Goal: Task Accomplishment & Management: Use online tool/utility

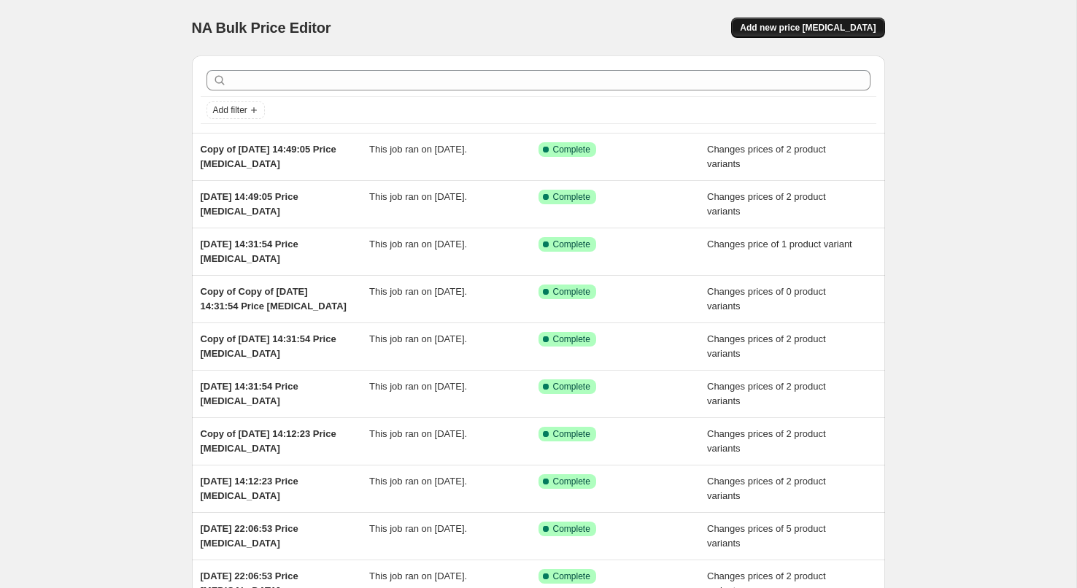
click at [813, 26] on span "Add new price [MEDICAL_DATA]" at bounding box center [808, 28] width 136 height 12
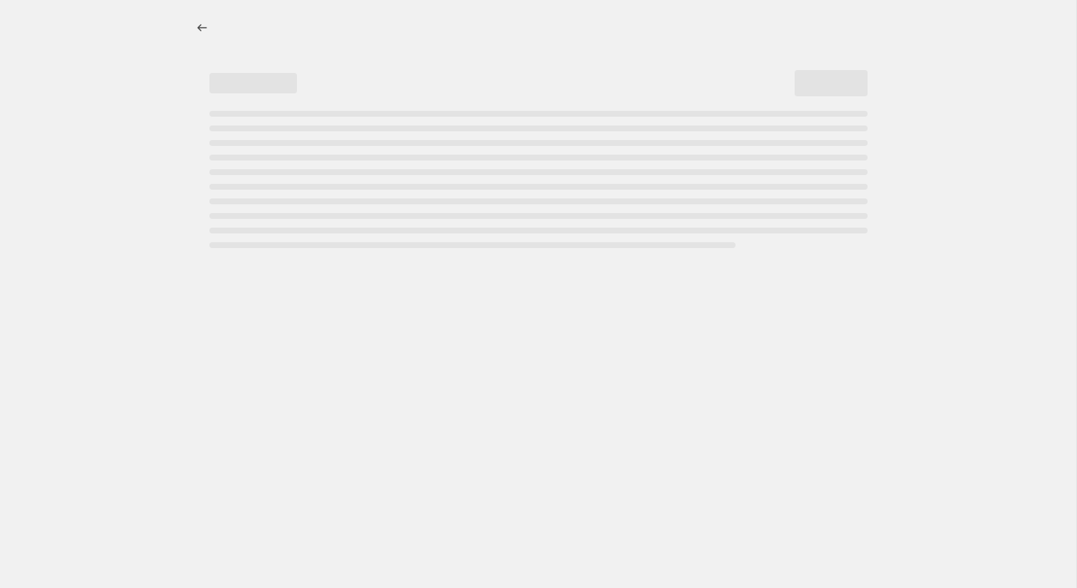
select select "percentage"
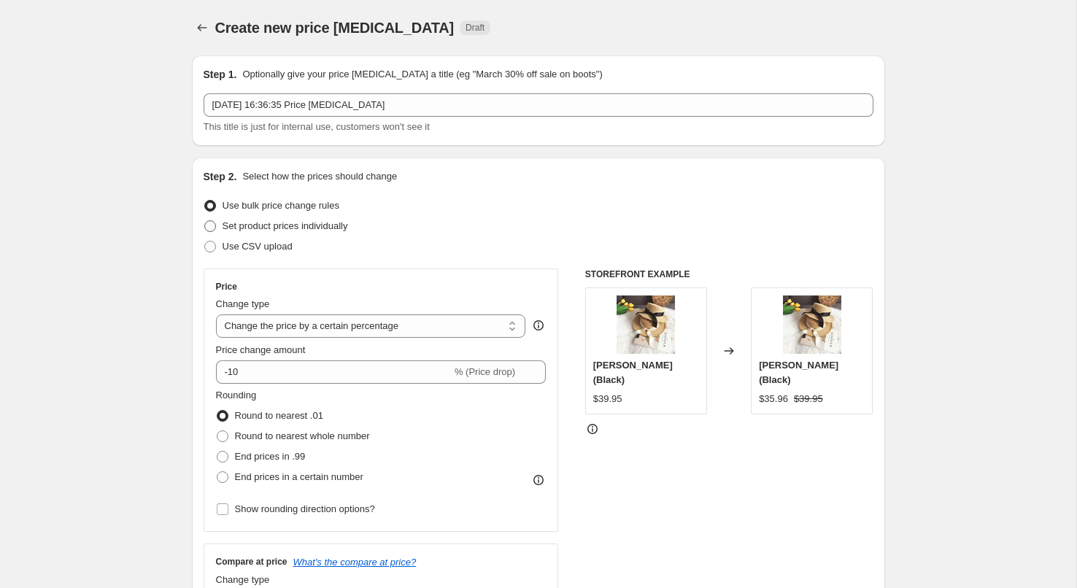
click at [241, 228] on span "Set product prices individually" at bounding box center [286, 225] width 126 height 11
click at [205, 221] on input "Set product prices individually" at bounding box center [204, 220] width 1 height 1
radio input "true"
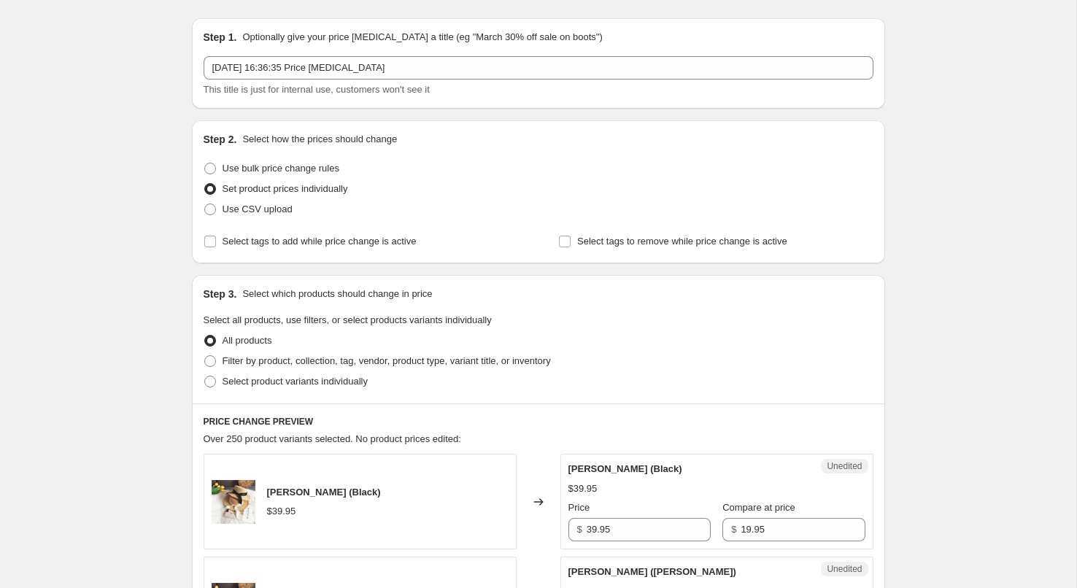
click at [261, 380] on span "Select product variants individually" at bounding box center [295, 381] width 145 height 11
click at [205, 377] on input "Select product variants individually" at bounding box center [204, 376] width 1 height 1
radio input "true"
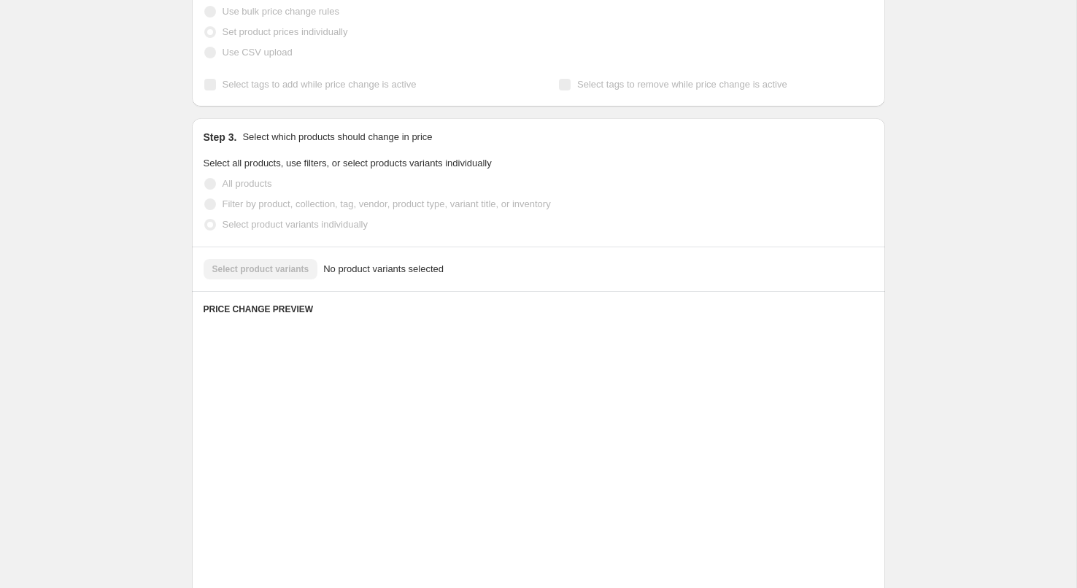
scroll to position [260, 0]
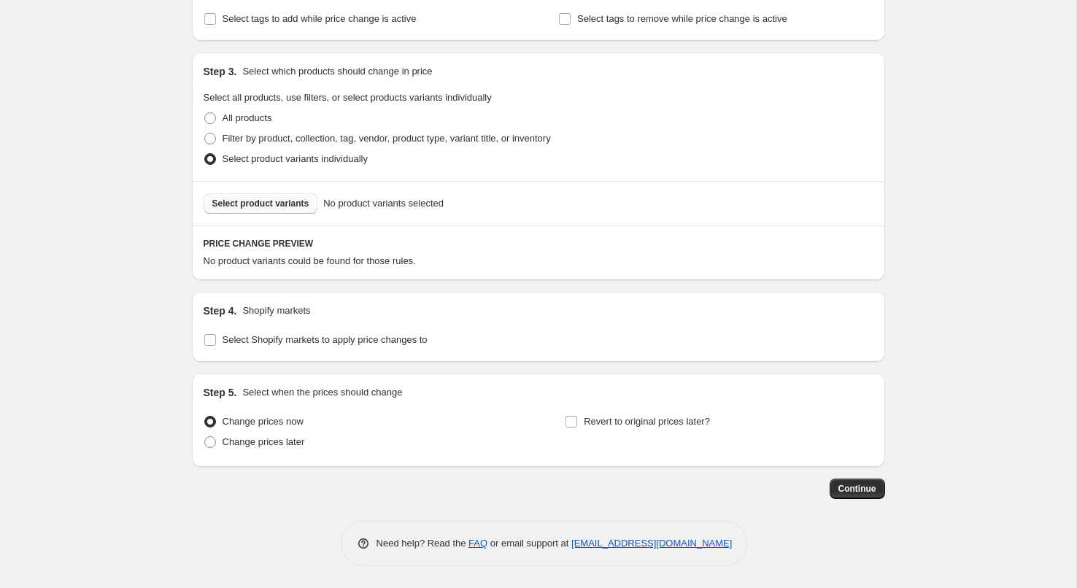
click at [266, 200] on span "Select product variants" at bounding box center [260, 204] width 97 height 12
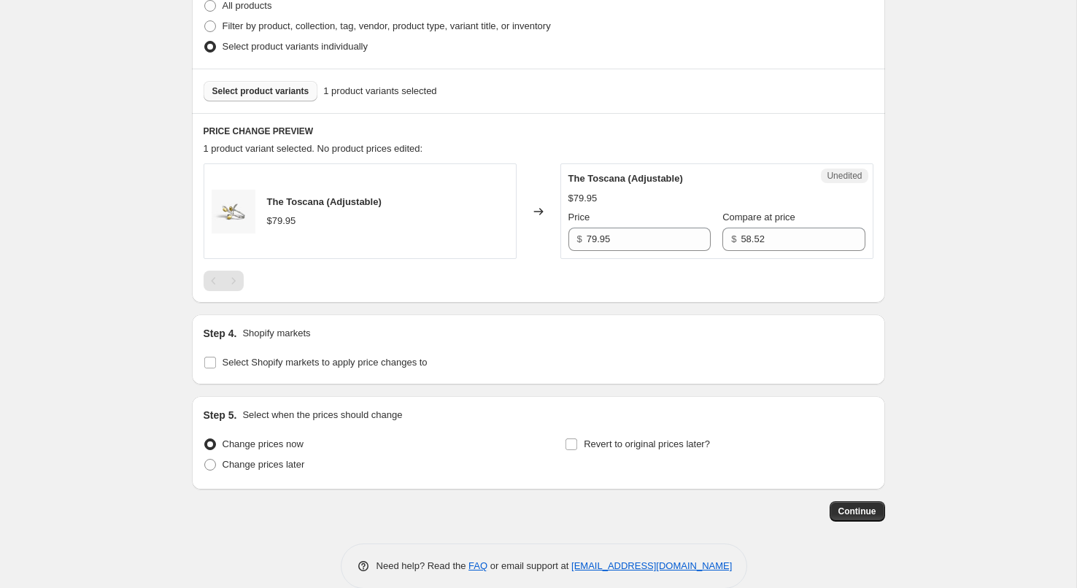
scroll to position [395, 0]
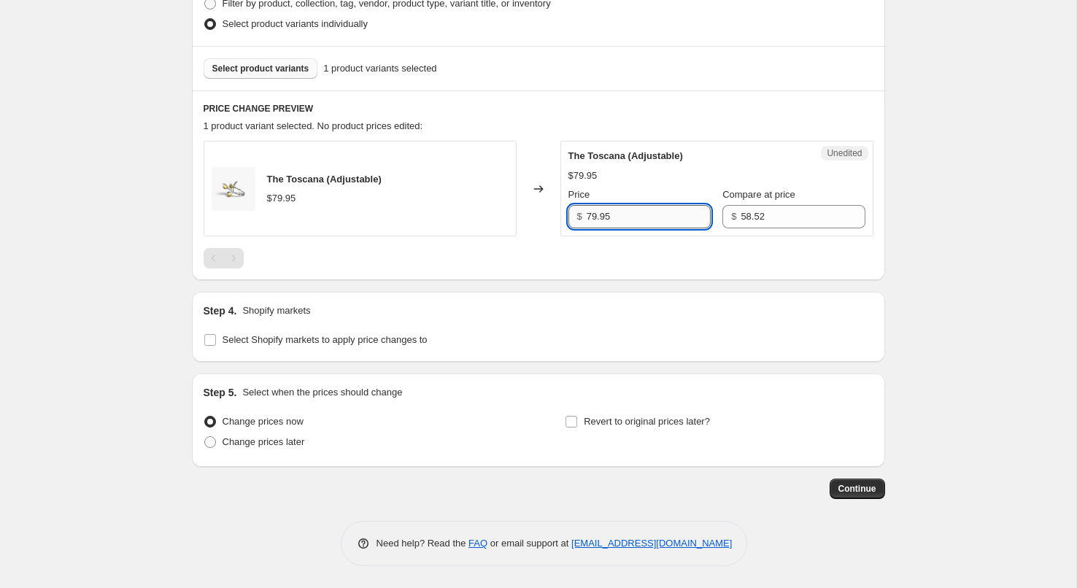
click at [599, 217] on input "79.95" at bounding box center [649, 216] width 124 height 23
click at [230, 346] on span "Select Shopify markets to apply price changes to" at bounding box center [325, 340] width 205 height 15
click at [216, 346] on input "Select Shopify markets to apply price changes to" at bounding box center [210, 340] width 12 height 12
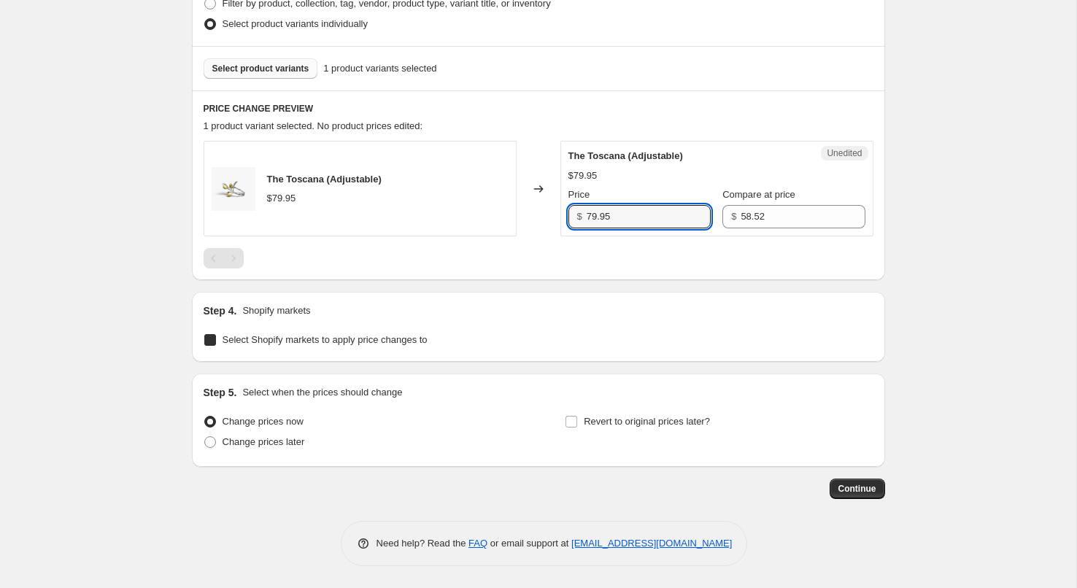
checkbox input "true"
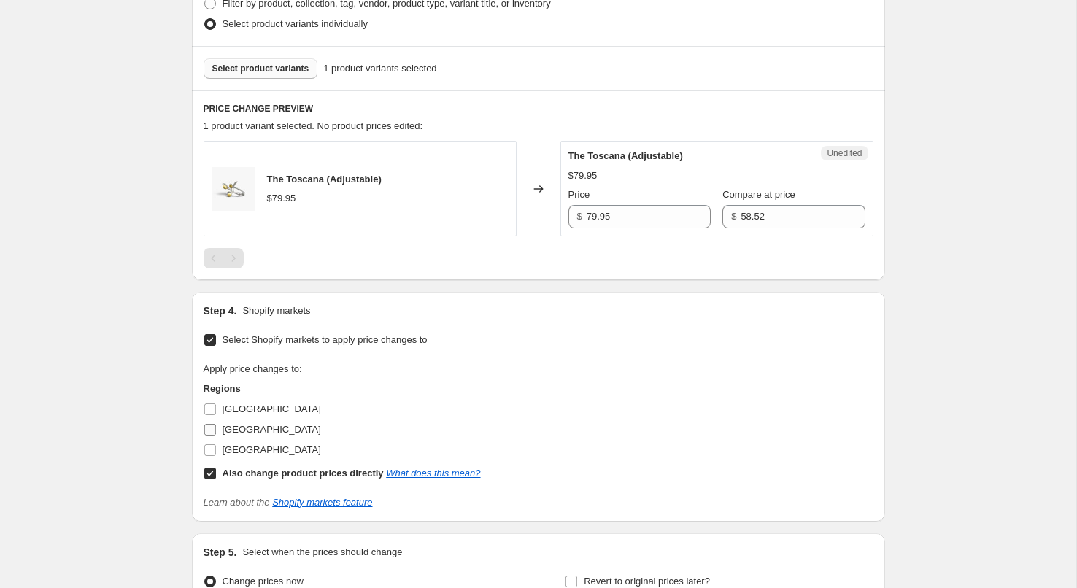
click at [239, 427] on span "[GEOGRAPHIC_DATA]" at bounding box center [272, 429] width 99 height 11
click at [216, 427] on input "[GEOGRAPHIC_DATA]" at bounding box center [210, 430] width 12 height 12
checkbox input "true"
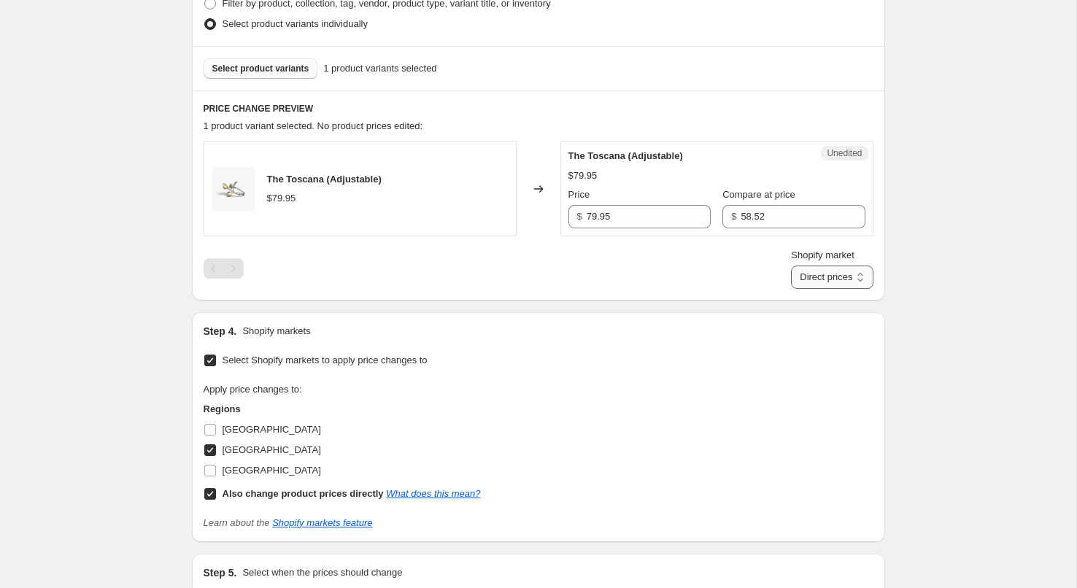
click at [852, 274] on select "Direct prices [GEOGRAPHIC_DATA]" at bounding box center [832, 277] width 82 height 23
select select "13713080540"
click at [791, 289] on select "Direct prices [GEOGRAPHIC_DATA]" at bounding box center [832, 277] width 82 height 23
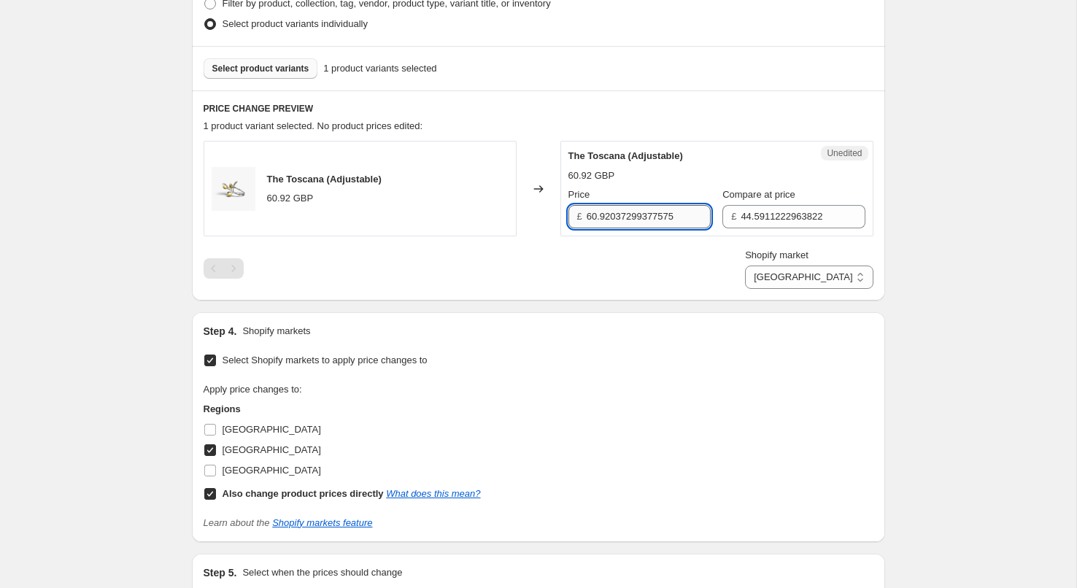
click at [609, 220] on input "60.92037299377575" at bounding box center [649, 216] width 124 height 23
type input "49.95"
click at [727, 215] on div "£ 44.5911222963822" at bounding box center [793, 216] width 142 height 23
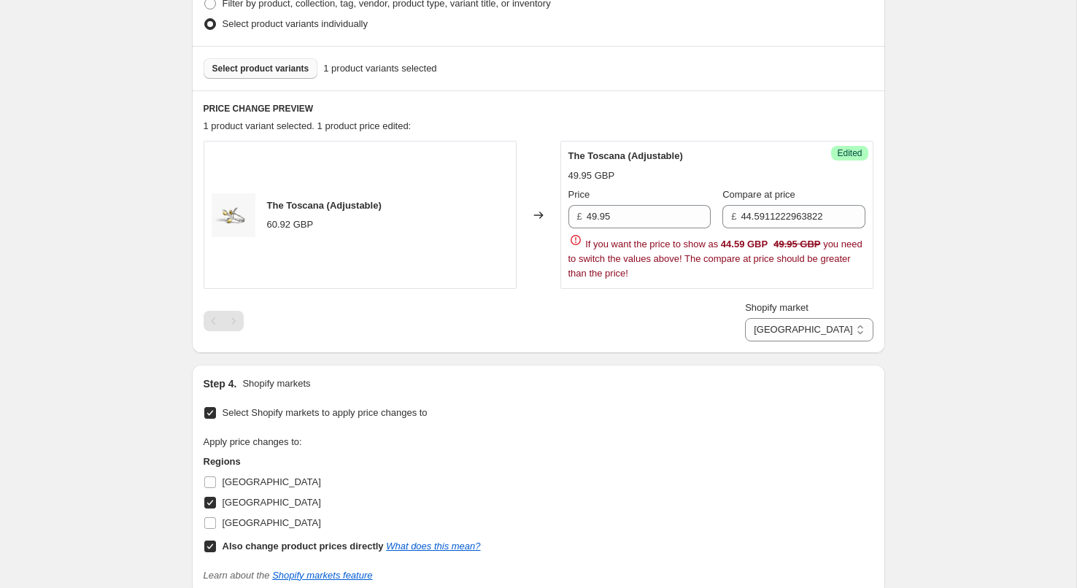
click at [727, 215] on div "£ 44.5911222963822" at bounding box center [793, 216] width 142 height 23
click at [770, 200] on span "Compare at price" at bounding box center [758, 194] width 73 height 11
click at [770, 205] on input "44.5911222963822" at bounding box center [803, 216] width 124 height 23
click at [770, 207] on input "44.5911222963822" at bounding box center [803, 216] width 124 height 23
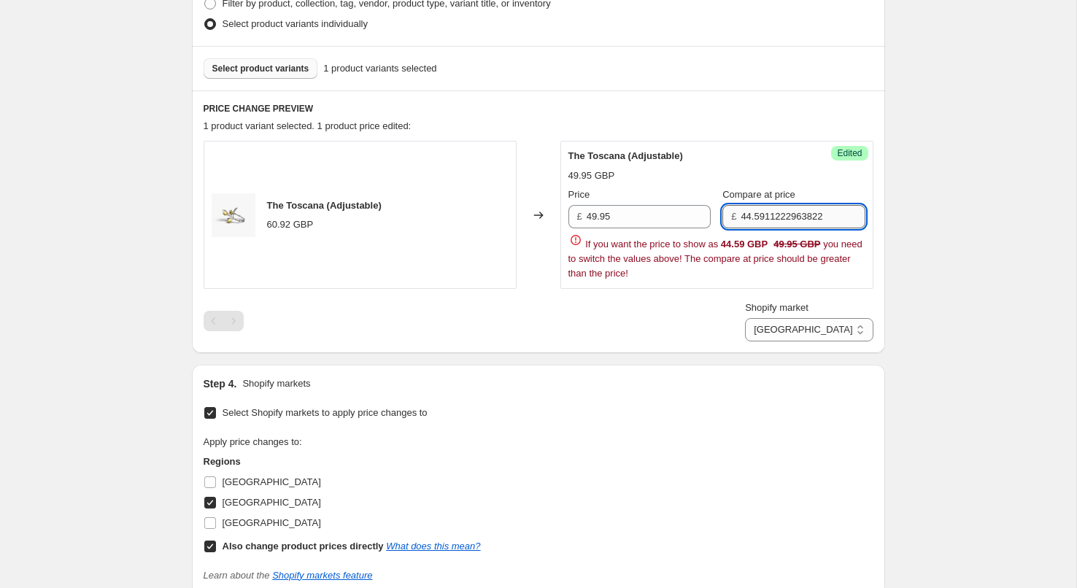
click at [770, 207] on input "44.5911222963822" at bounding box center [803, 216] width 124 height 23
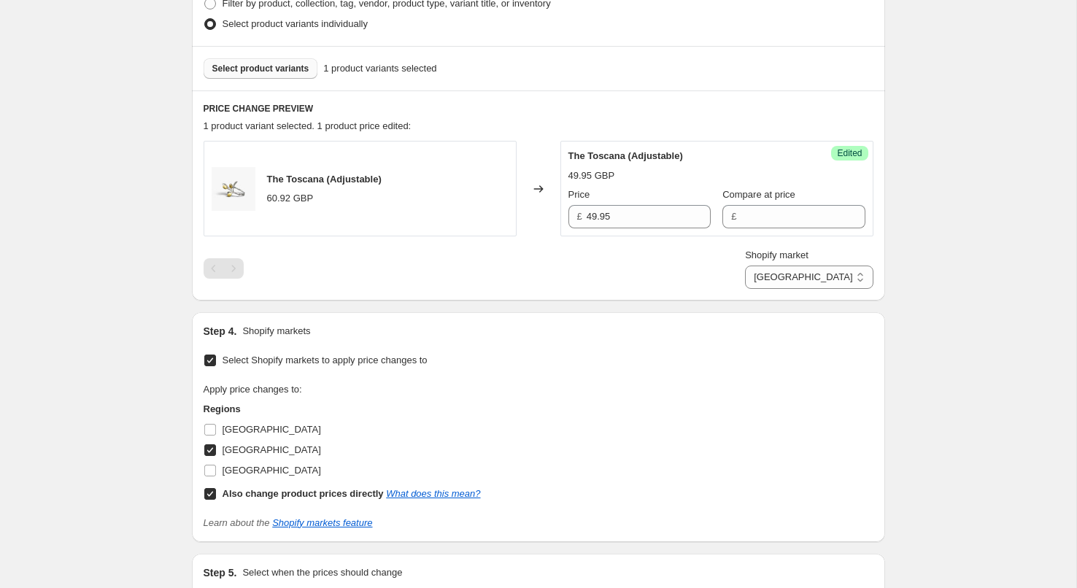
click at [926, 229] on div "Create new price [MEDICAL_DATA]. This page is ready Create new price [MEDICAL_D…" at bounding box center [538, 186] width 1076 height 1163
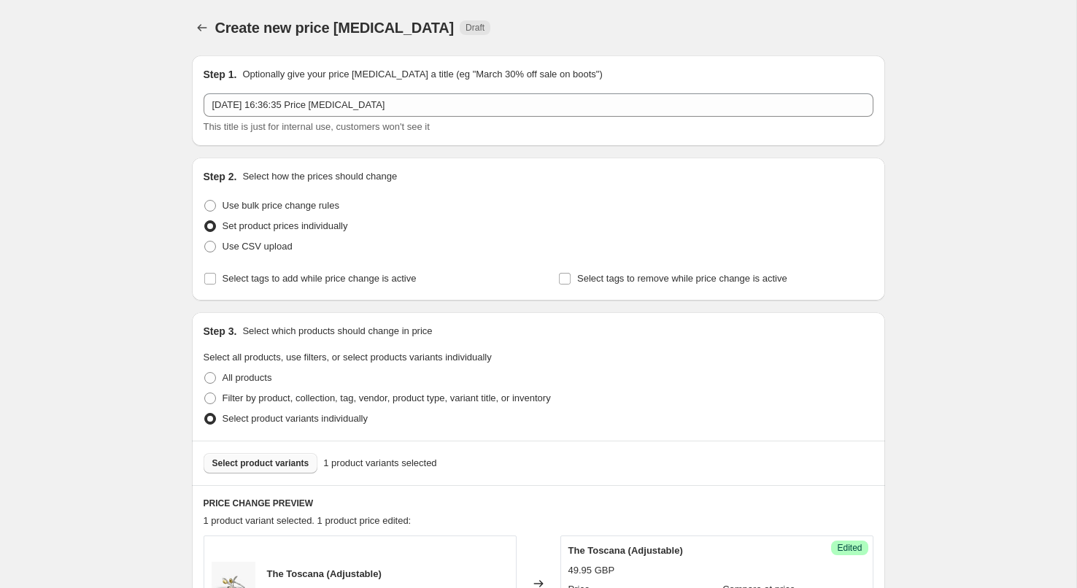
scroll to position [574, 0]
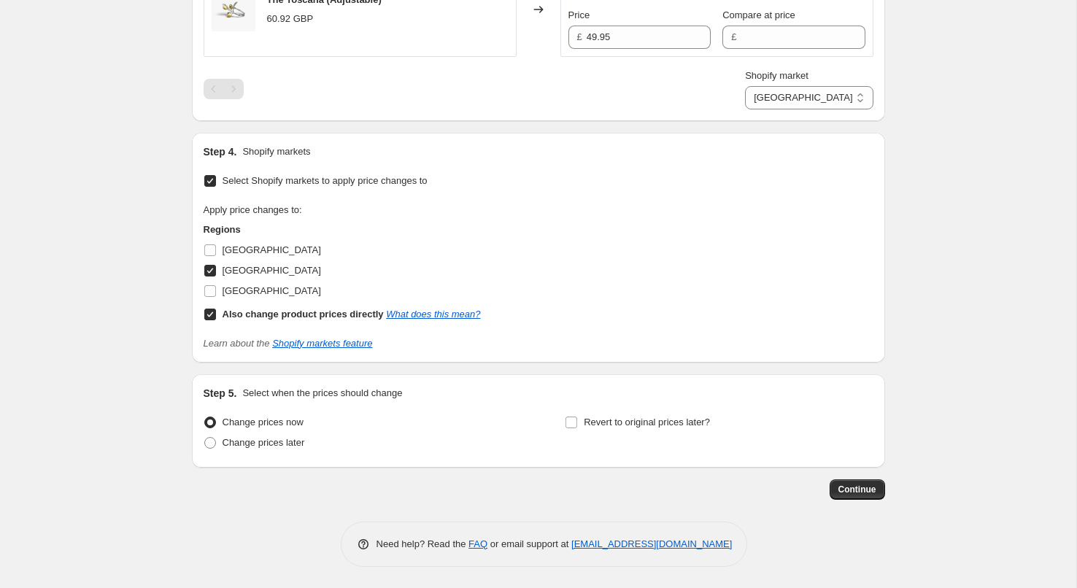
click at [863, 499] on div "Step 1. Optionally give your price [MEDICAL_DATA] a title (eg "March 30% off sa…" at bounding box center [538, 18] width 693 height 1097
click at [863, 497] on button "Continue" at bounding box center [857, 489] width 55 height 20
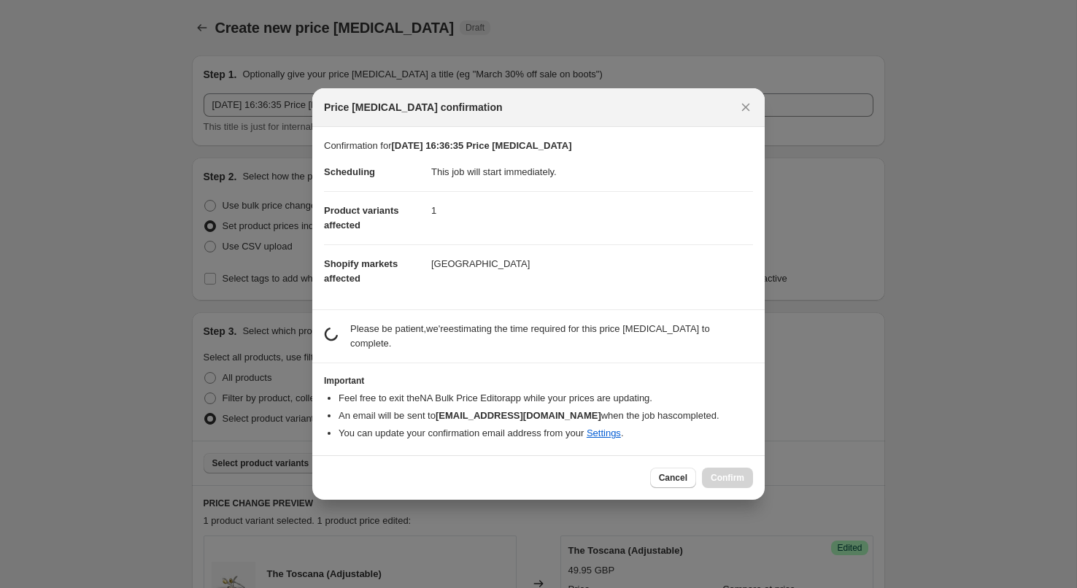
scroll to position [0, 0]
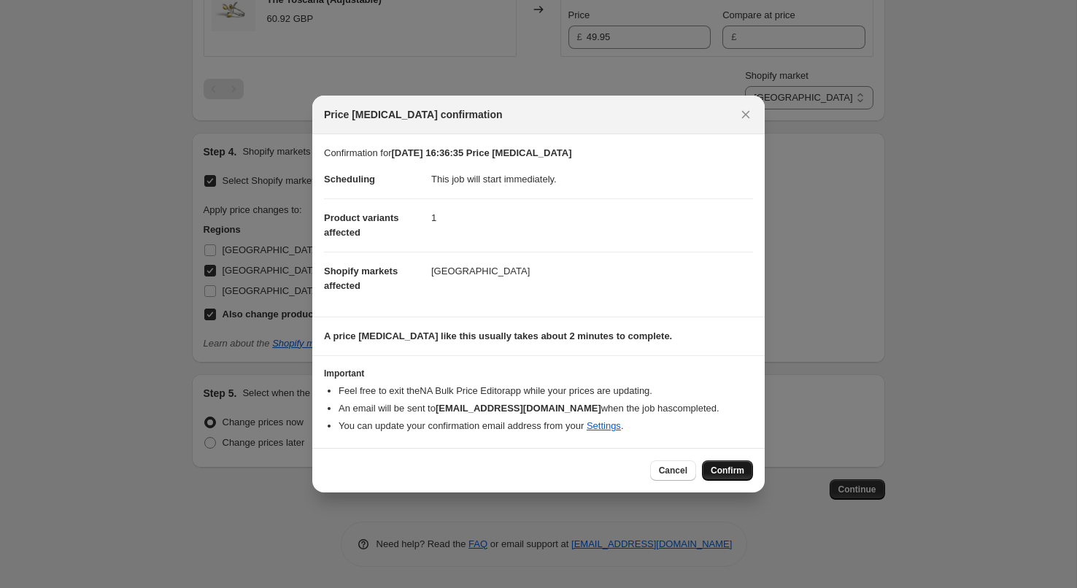
click at [722, 466] on span "Confirm" at bounding box center [728, 471] width 34 height 12
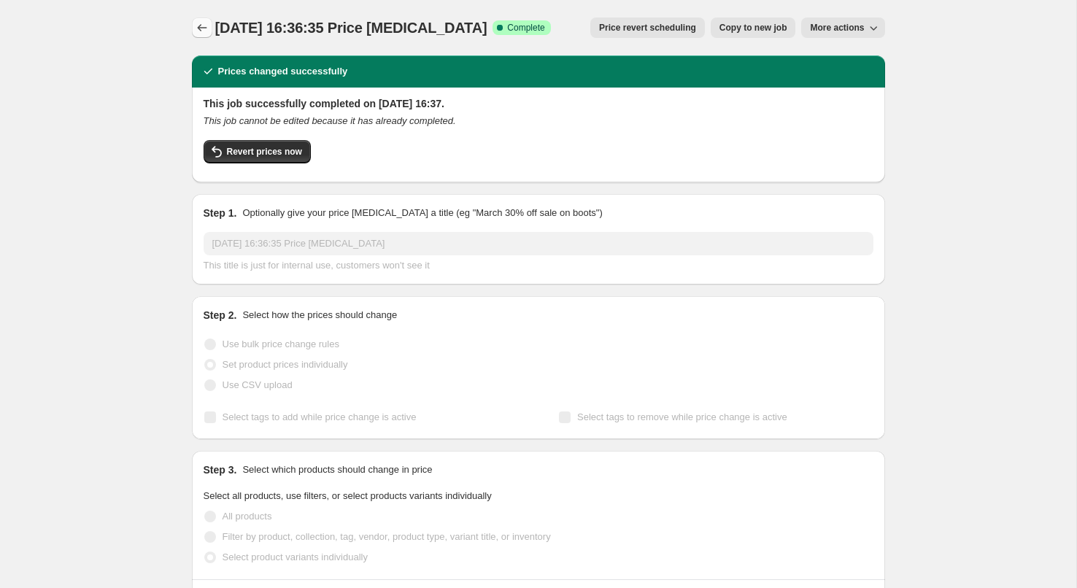
click at [195, 29] on icon "Price change jobs" at bounding box center [202, 27] width 15 height 15
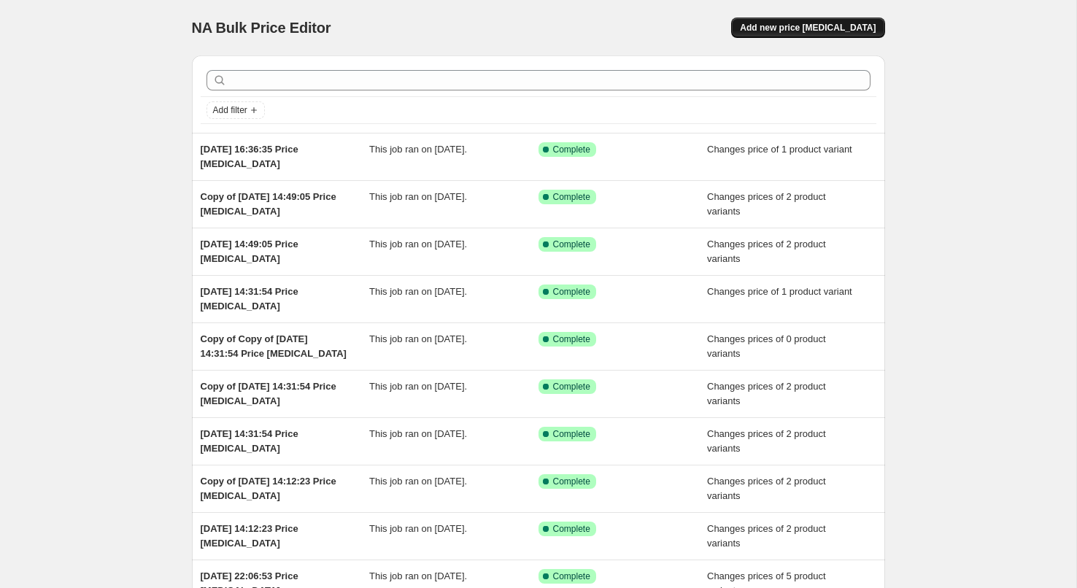
click at [835, 33] on span "Add new price [MEDICAL_DATA]" at bounding box center [808, 28] width 136 height 12
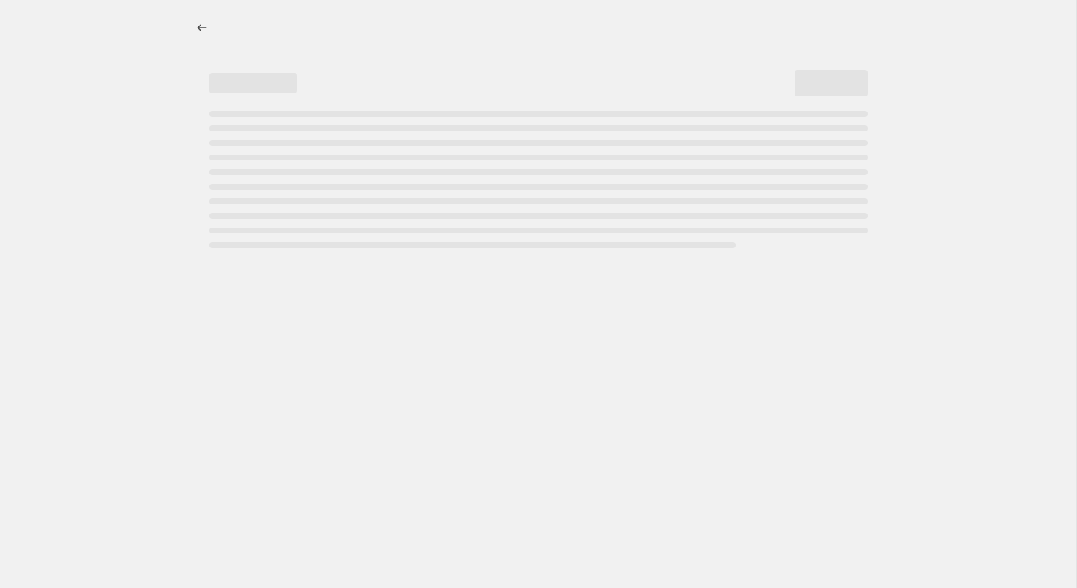
select select "percentage"
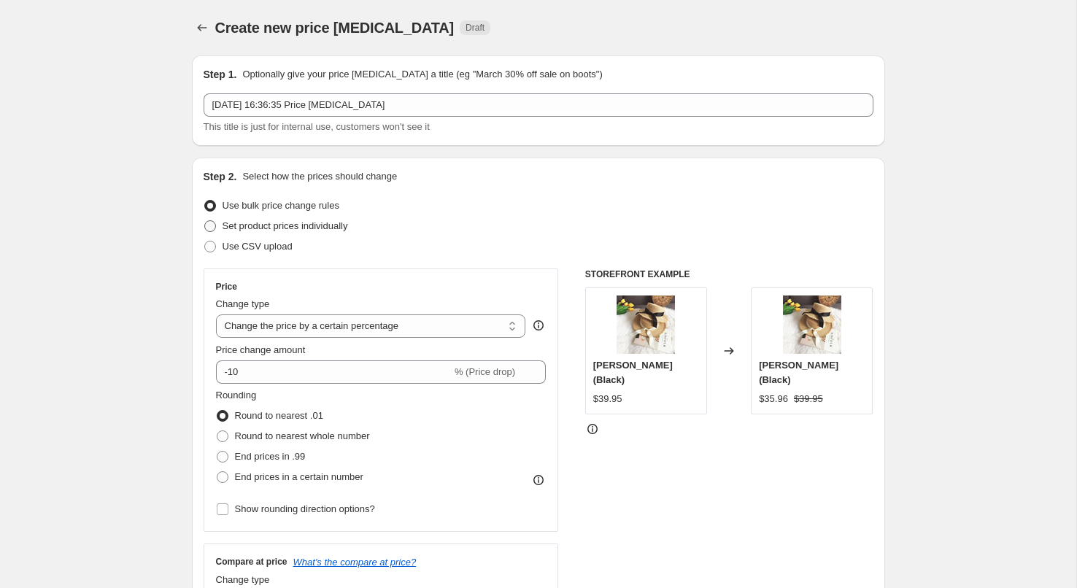
click at [251, 225] on span "Set product prices individually" at bounding box center [286, 225] width 126 height 11
click at [205, 221] on input "Set product prices individually" at bounding box center [204, 220] width 1 height 1
radio input "true"
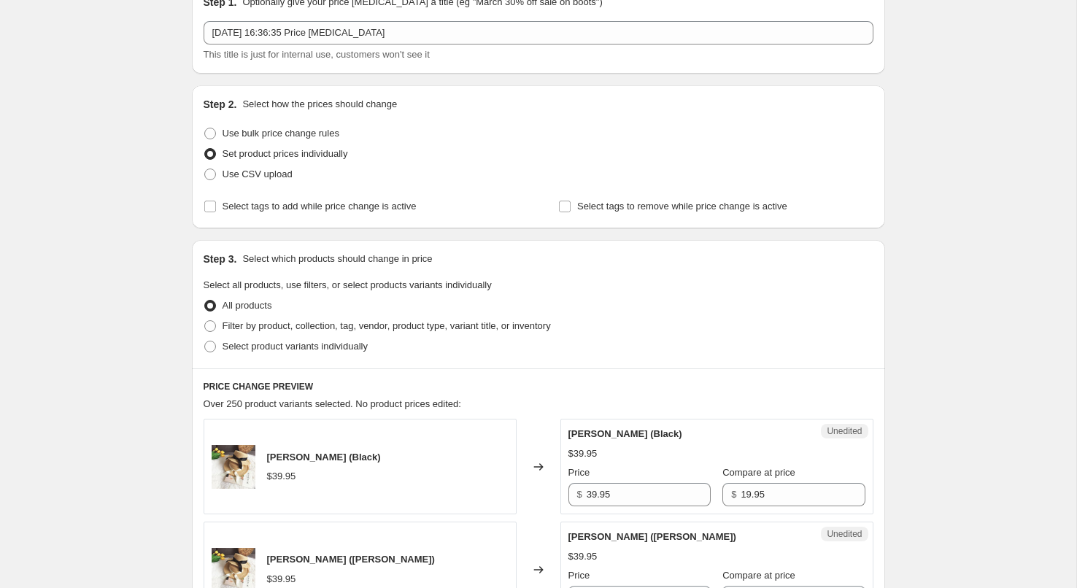
scroll to position [109, 0]
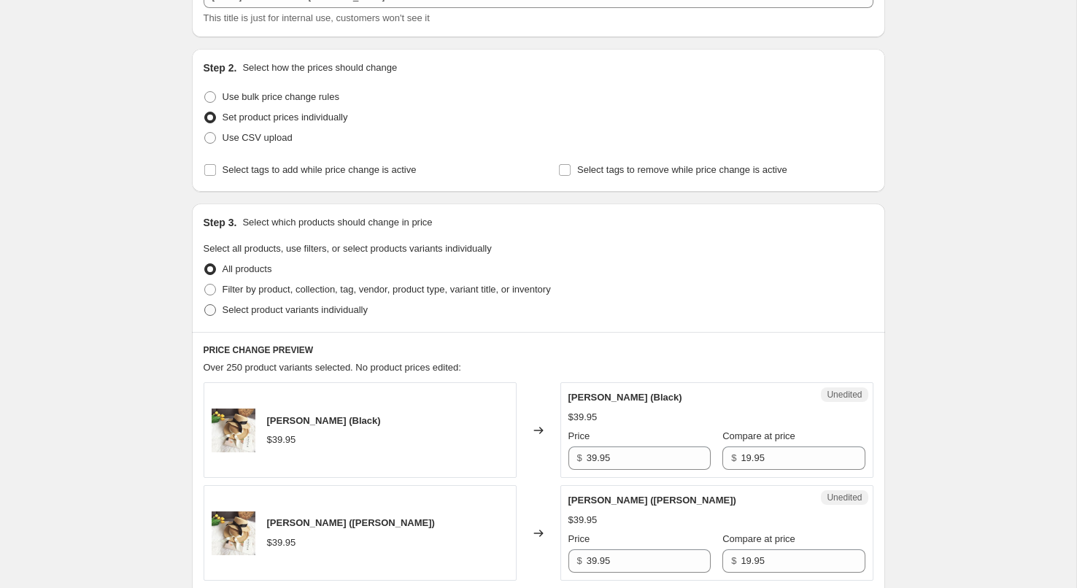
click at [281, 309] on span "Select product variants individually" at bounding box center [295, 309] width 145 height 11
click at [205, 305] on input "Select product variants individually" at bounding box center [204, 304] width 1 height 1
radio input "true"
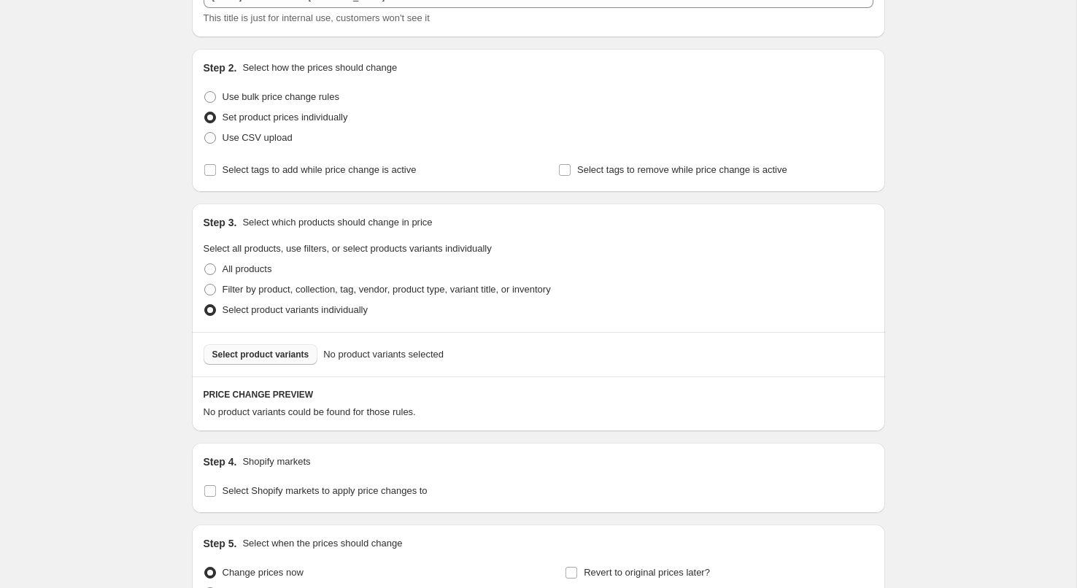
click at [287, 355] on span "Select product variants" at bounding box center [260, 355] width 97 height 12
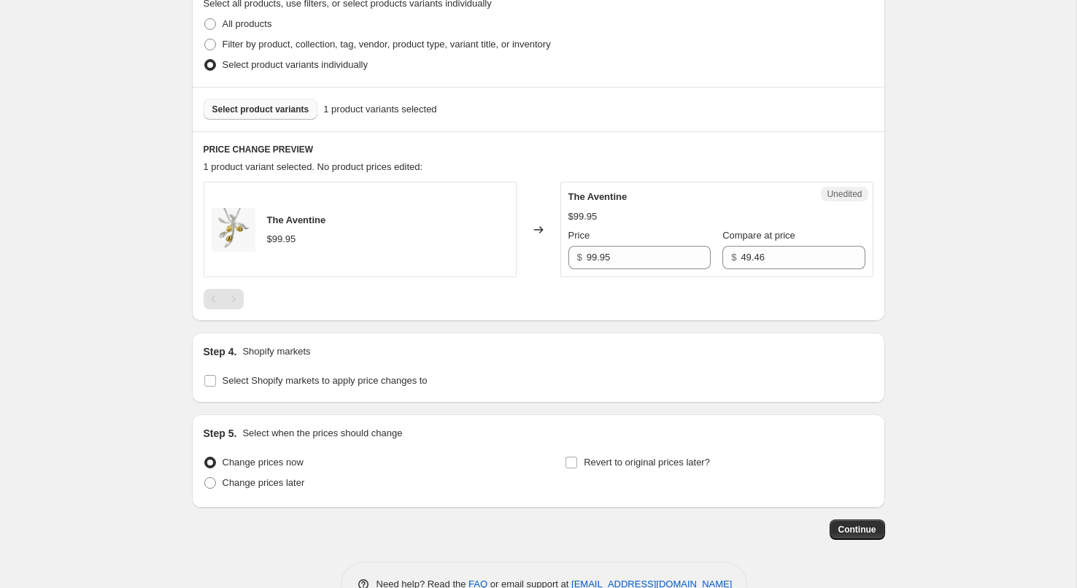
scroll to position [395, 0]
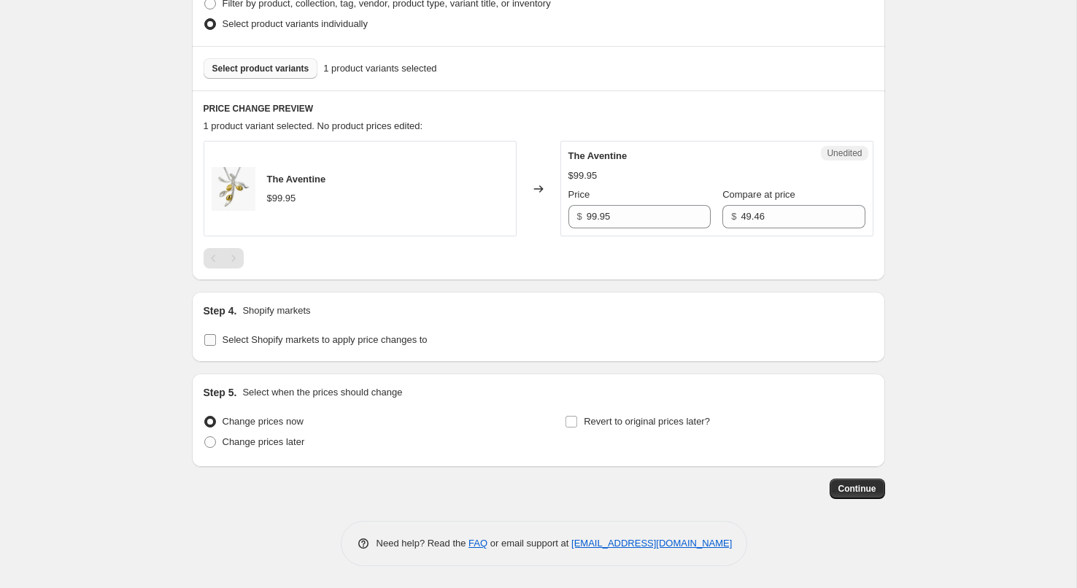
click at [223, 338] on span "Select Shopify markets to apply price changes to" at bounding box center [325, 339] width 205 height 11
click at [216, 338] on input "Select Shopify markets to apply price changes to" at bounding box center [210, 340] width 12 height 12
checkbox input "true"
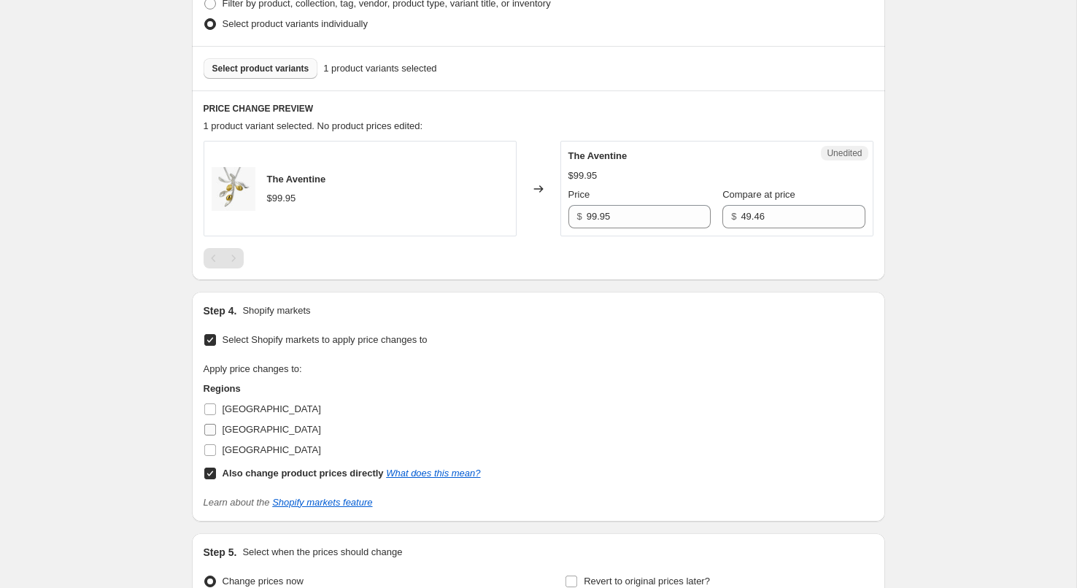
click at [259, 431] on span "[GEOGRAPHIC_DATA]" at bounding box center [272, 429] width 99 height 11
click at [216, 431] on input "[GEOGRAPHIC_DATA]" at bounding box center [210, 430] width 12 height 12
checkbox input "true"
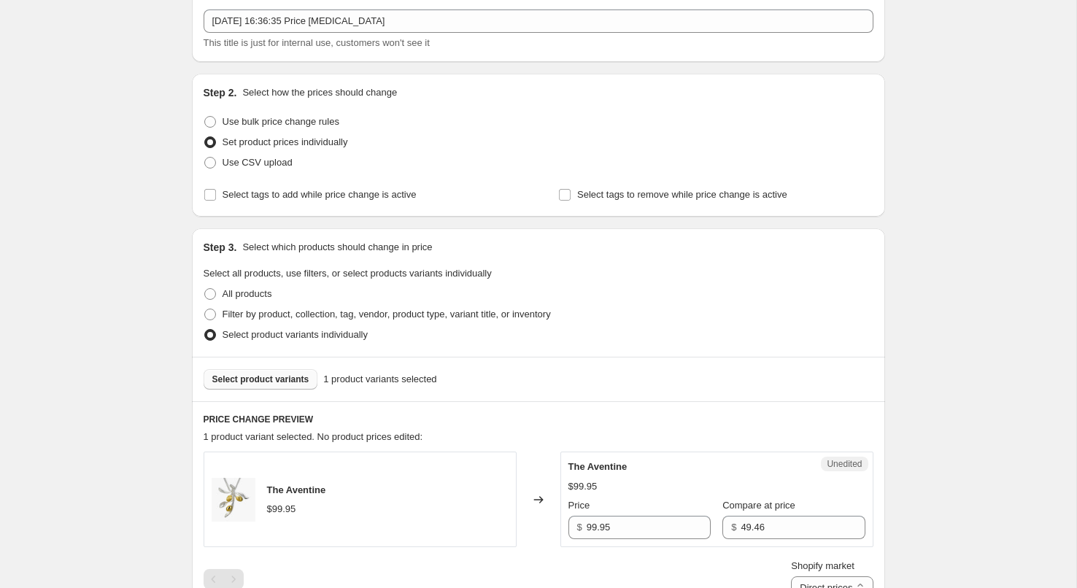
scroll to position [82, 0]
click at [255, 373] on button "Select product variants" at bounding box center [261, 381] width 115 height 20
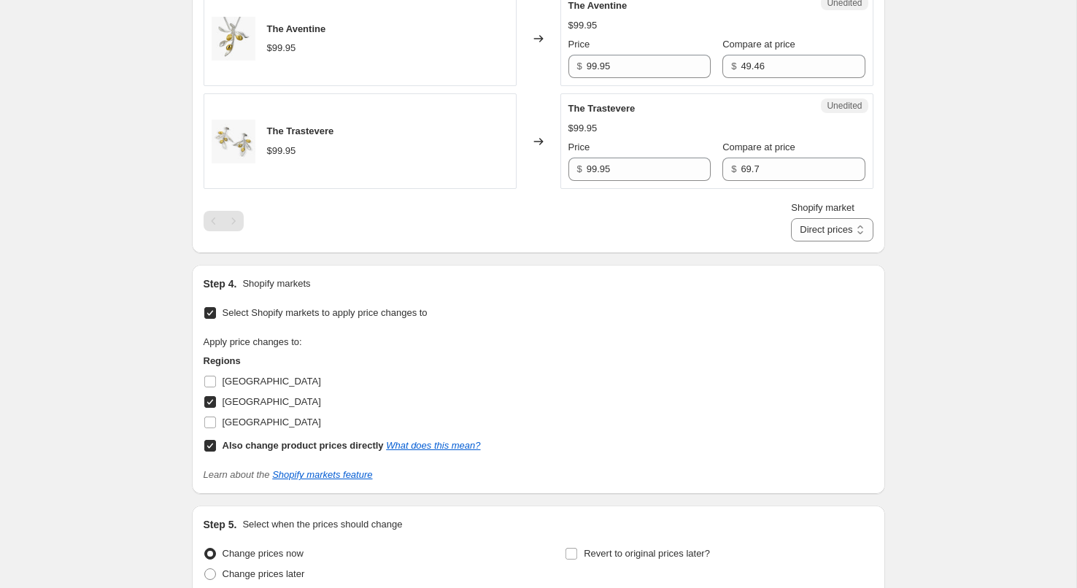
scroll to position [576, 0]
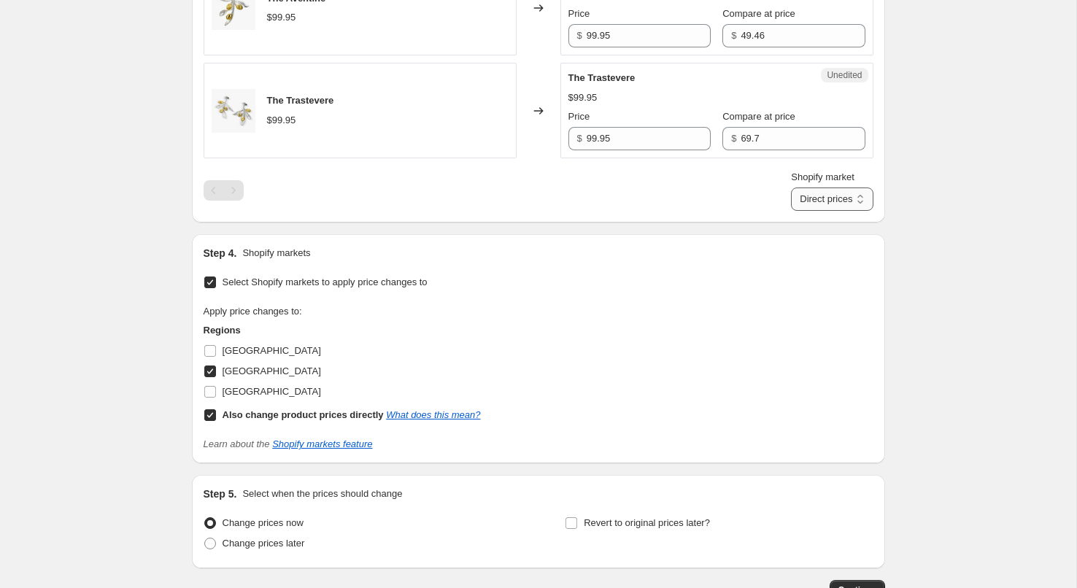
click at [838, 201] on select "Direct prices [GEOGRAPHIC_DATA]" at bounding box center [832, 199] width 82 height 23
select select "13713080540"
click at [791, 211] on select "Direct prices [GEOGRAPHIC_DATA]" at bounding box center [832, 199] width 82 height 23
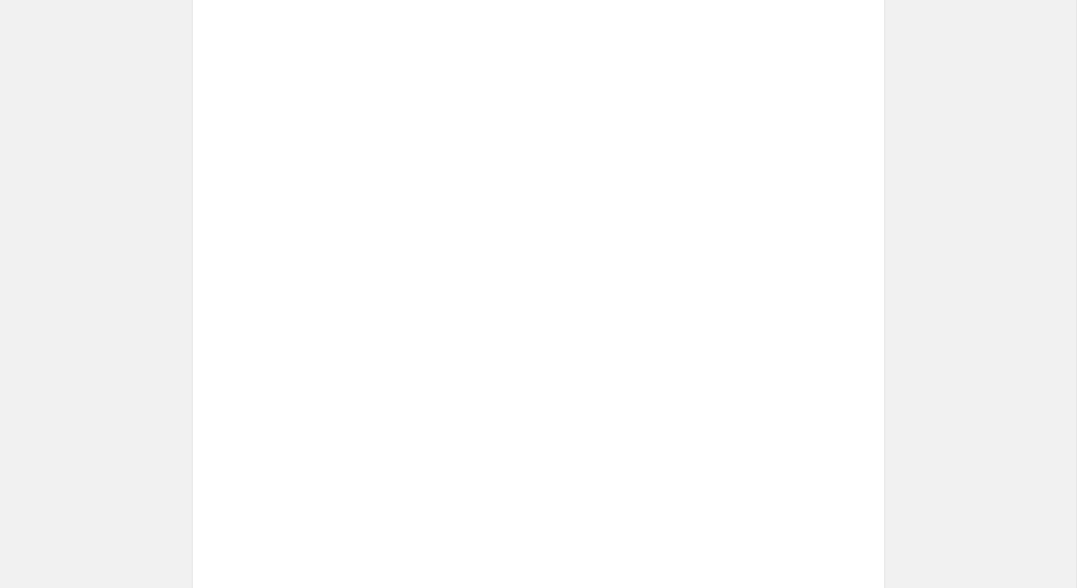
scroll to position [551, 0]
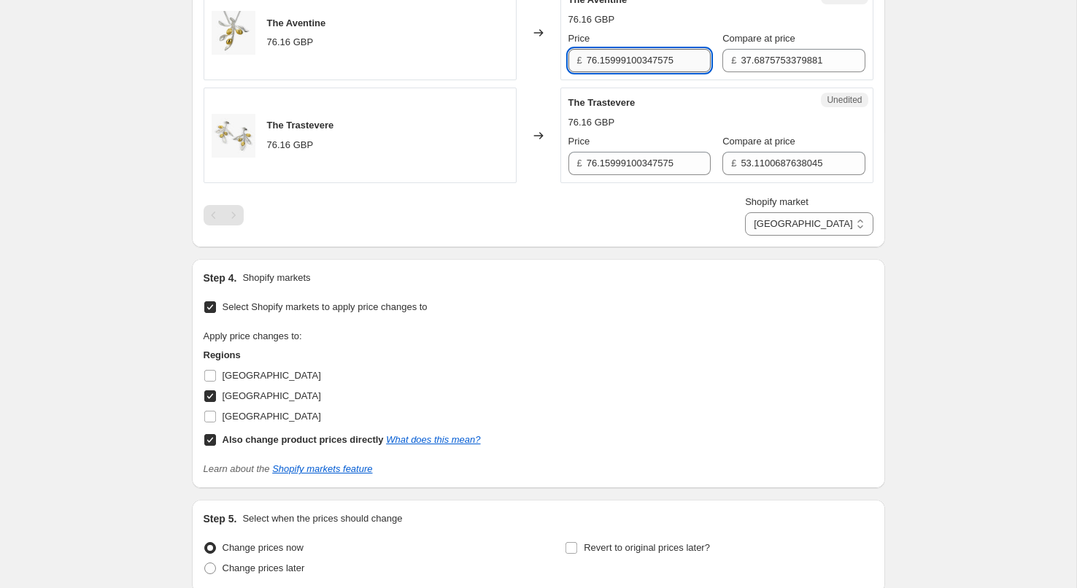
click at [621, 70] on input "76.15999100347575" at bounding box center [649, 60] width 124 height 23
click at [618, 66] on input "49.95" at bounding box center [649, 60] width 124 height 23
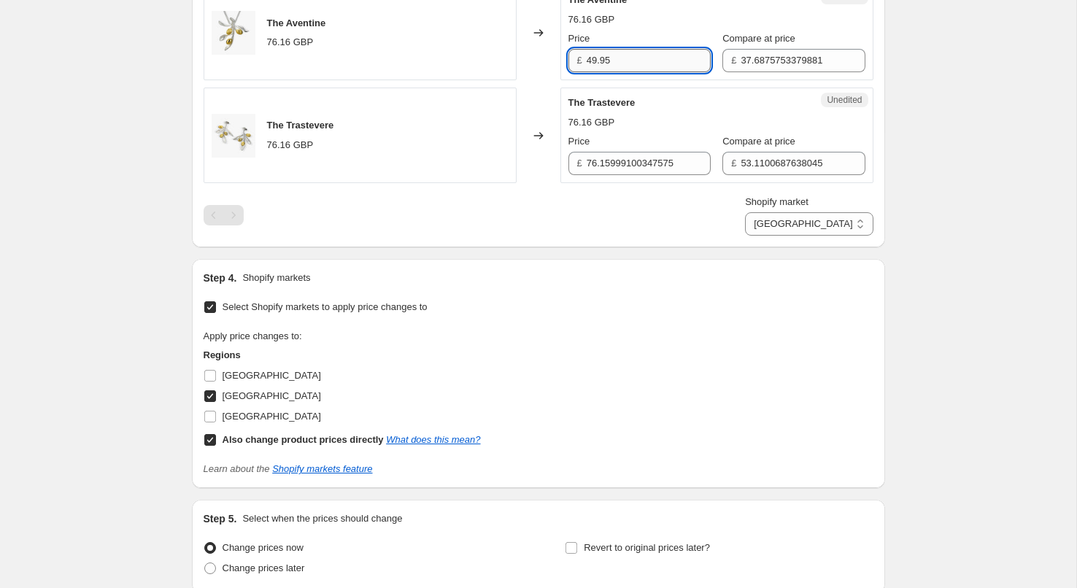
click at [618, 66] on input "49.95" at bounding box center [649, 60] width 124 height 23
type input "49.95"
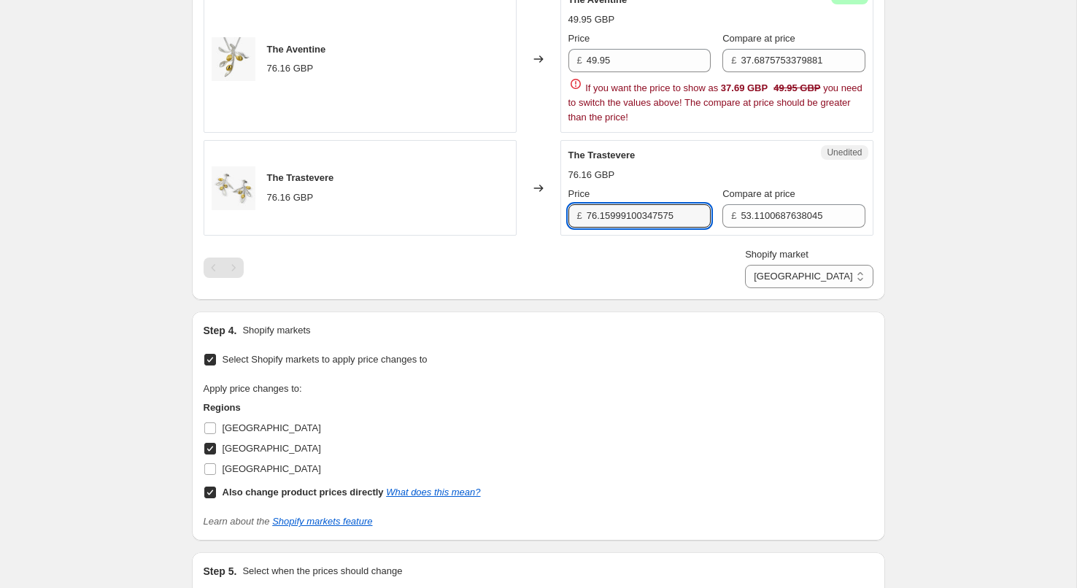
click at [614, 163] on div "The Trastevere 76.16 GBP Price £ 76.15999100347575 Compare at price £ 53.110068…" at bounding box center [716, 188] width 297 height 80
click at [611, 226] on input "76.15999100347575" at bounding box center [649, 215] width 124 height 23
paste input "49.9"
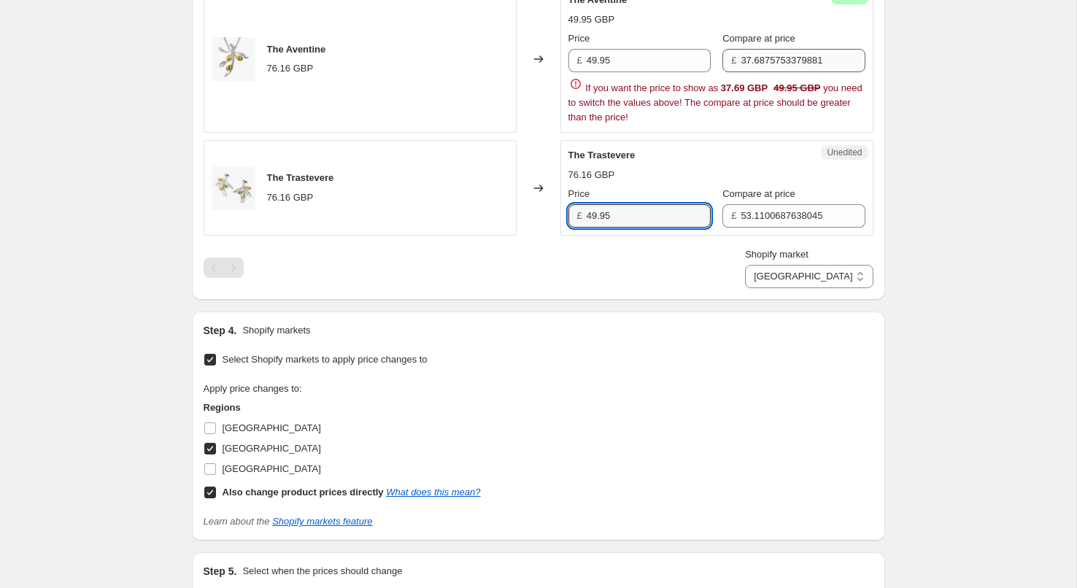
type input "49.95"
click at [755, 63] on input "37.6875753379881" at bounding box center [803, 60] width 124 height 23
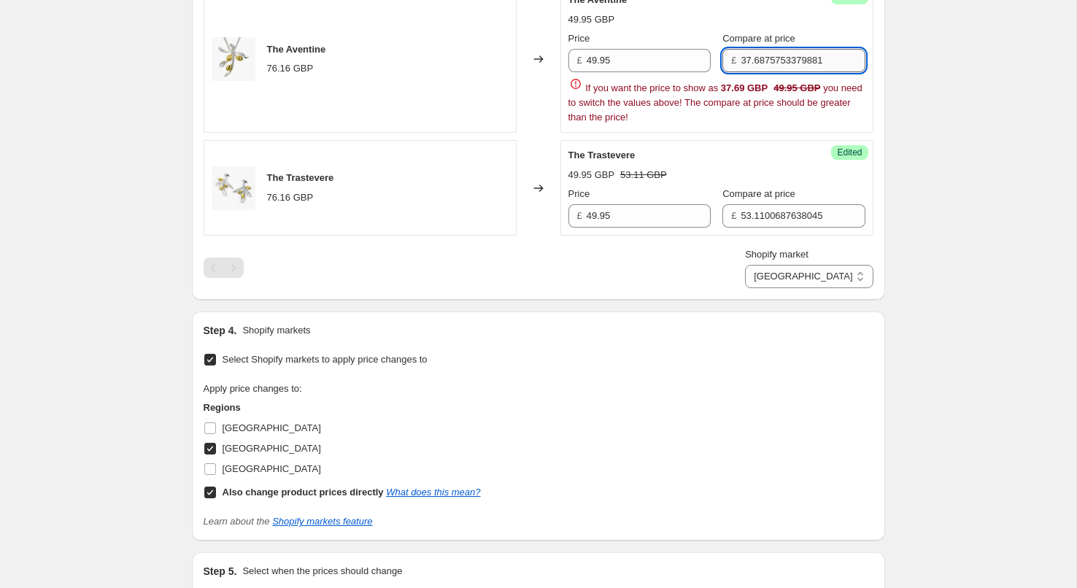
click at [755, 63] on input "37.6875753379881" at bounding box center [803, 60] width 124 height 23
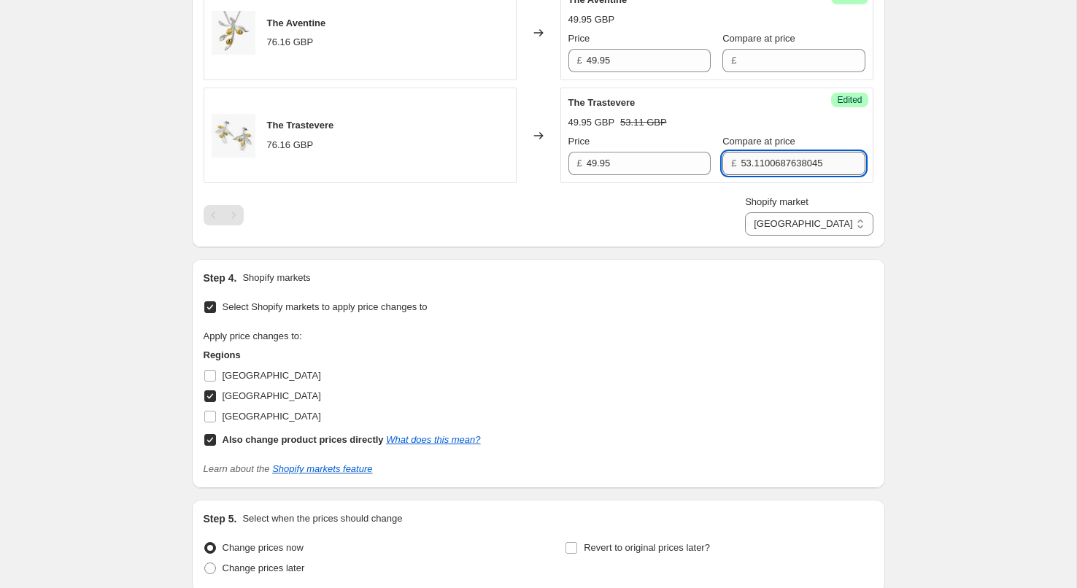
click at [763, 215] on div "The Aventine 76.16 GBP Changed to Success Edited The Aventine 49.95 GBP Price £…" at bounding box center [539, 110] width 670 height 251
click at [763, 215] on div "Shopify market Direct prices [GEOGRAPHIC_DATA] [GEOGRAPHIC_DATA]" at bounding box center [539, 215] width 670 height 41
click at [759, 158] on input "53.1100687638045" at bounding box center [803, 163] width 124 height 23
click at [978, 193] on div "Create new price [MEDICAL_DATA]. This page is ready Create new price [MEDICAL_D…" at bounding box center [538, 81] width 1076 height 1265
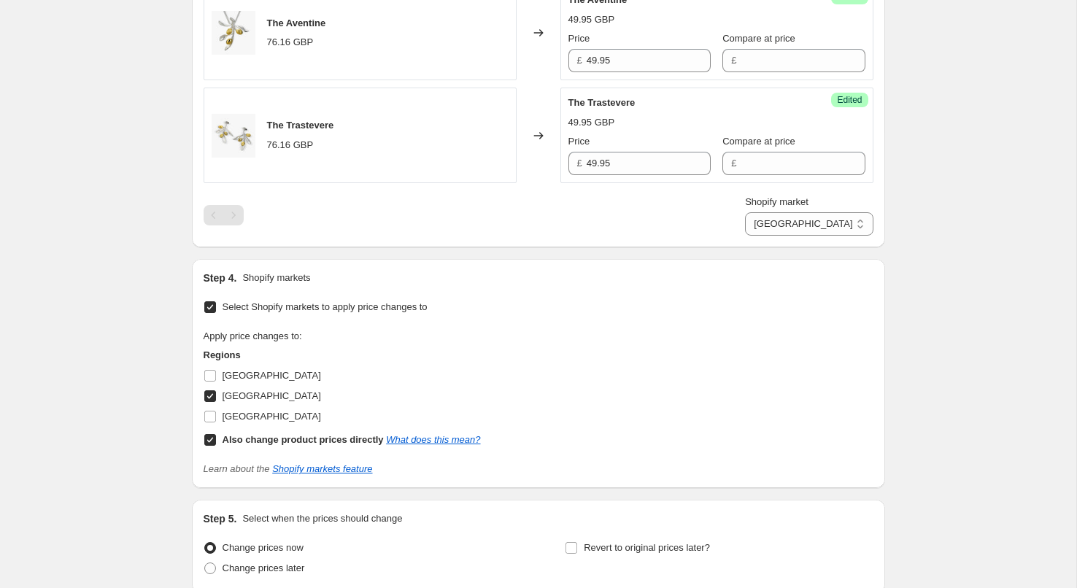
scroll to position [677, 0]
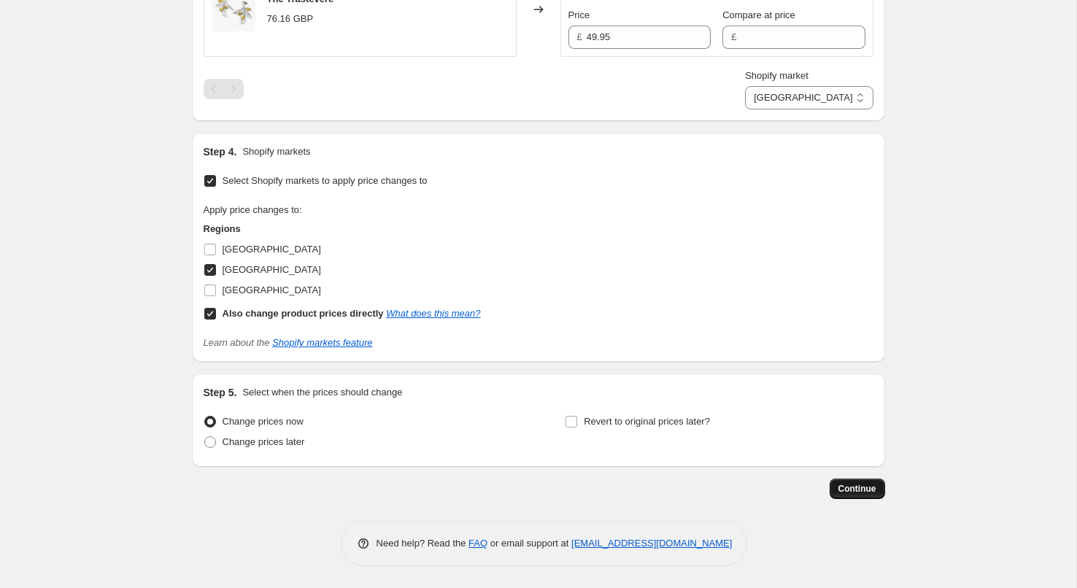
click at [848, 498] on button "Continue" at bounding box center [857, 489] width 55 height 20
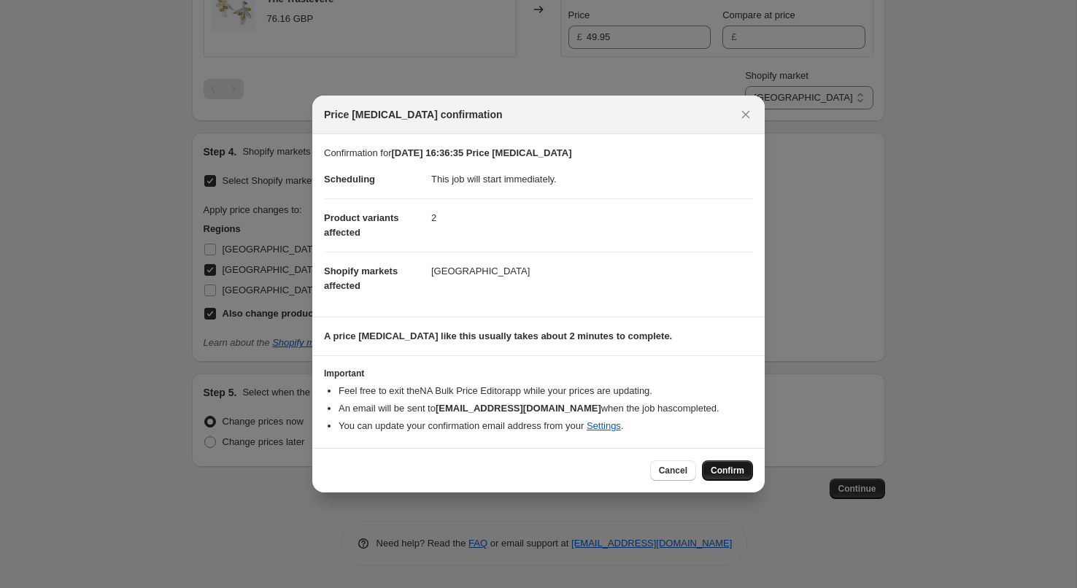
click at [731, 468] on span "Confirm" at bounding box center [728, 471] width 34 height 12
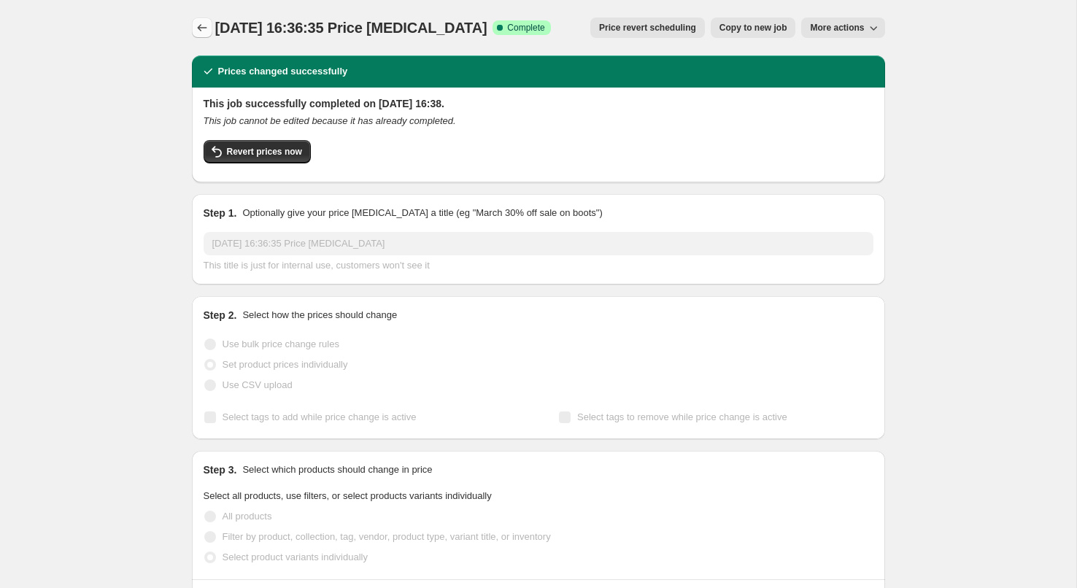
click at [202, 26] on icon "Price change jobs" at bounding box center [202, 27] width 15 height 15
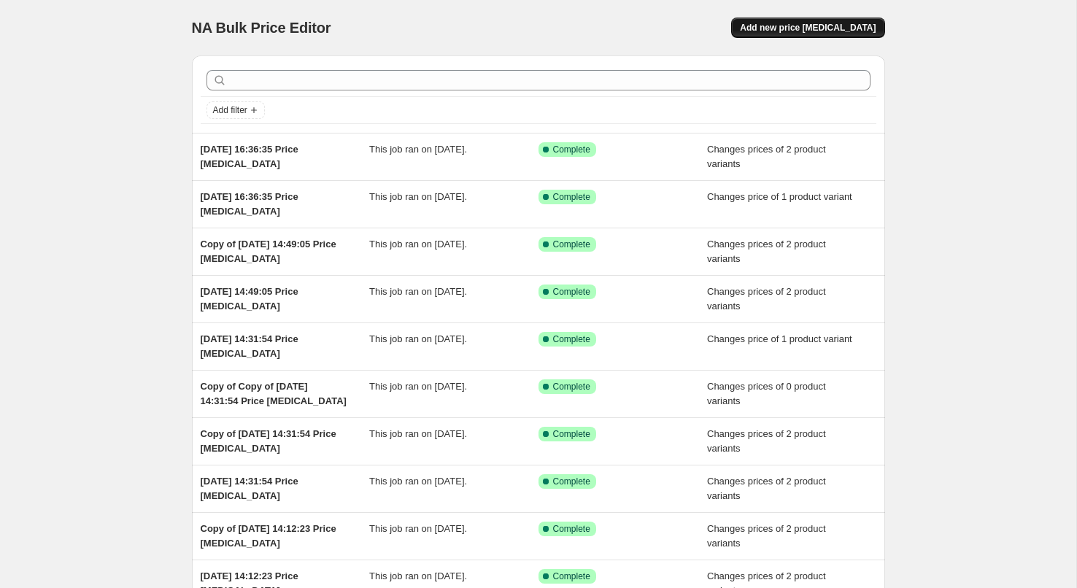
click at [838, 35] on button "Add new price [MEDICAL_DATA]" at bounding box center [807, 28] width 153 height 20
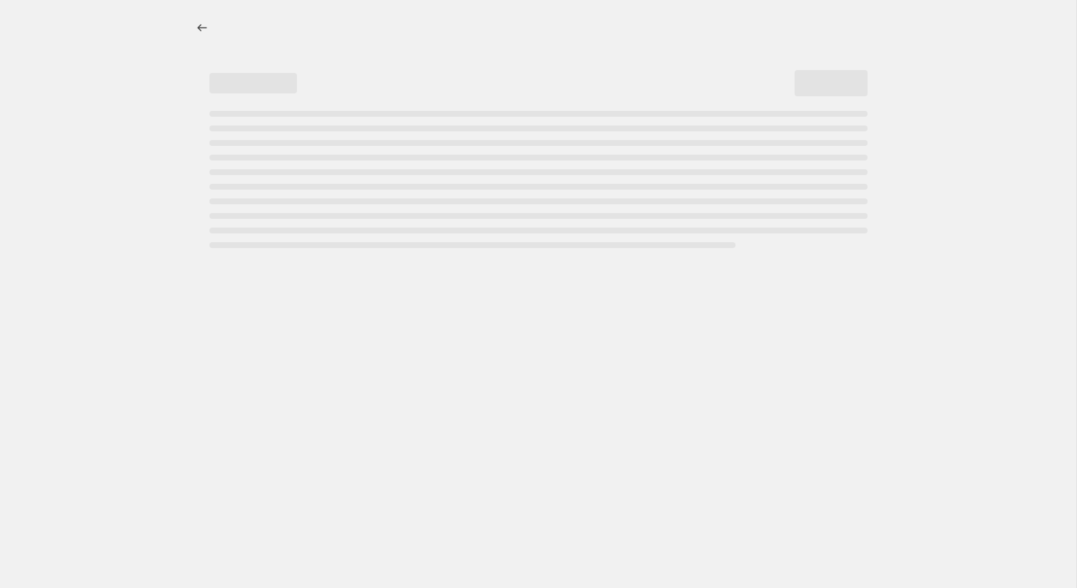
select select "percentage"
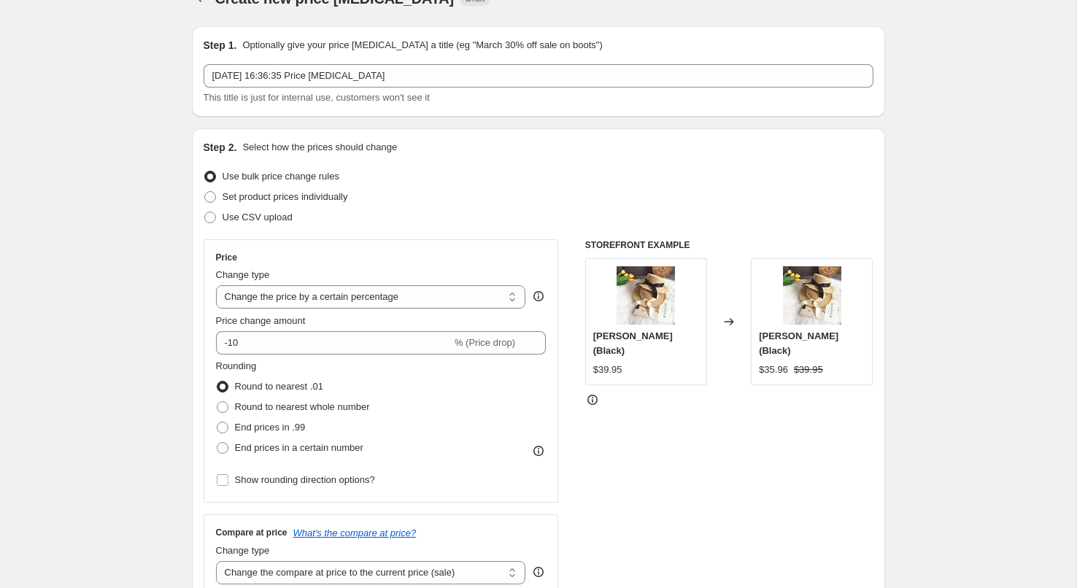
scroll to position [34, 0]
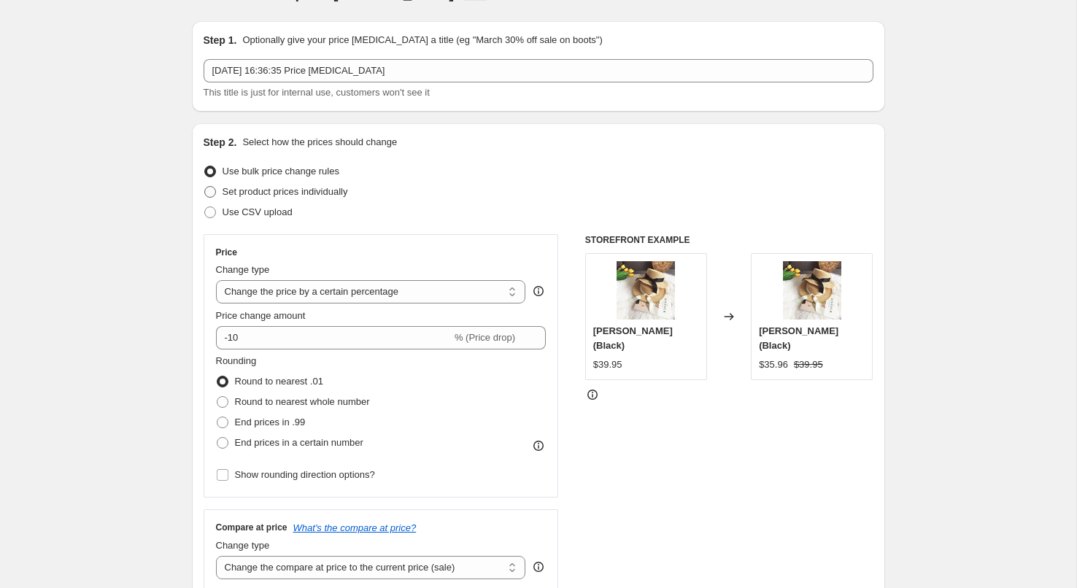
click at [251, 190] on span "Set product prices individually" at bounding box center [286, 191] width 126 height 11
click at [205, 187] on input "Set product prices individually" at bounding box center [204, 186] width 1 height 1
radio input "true"
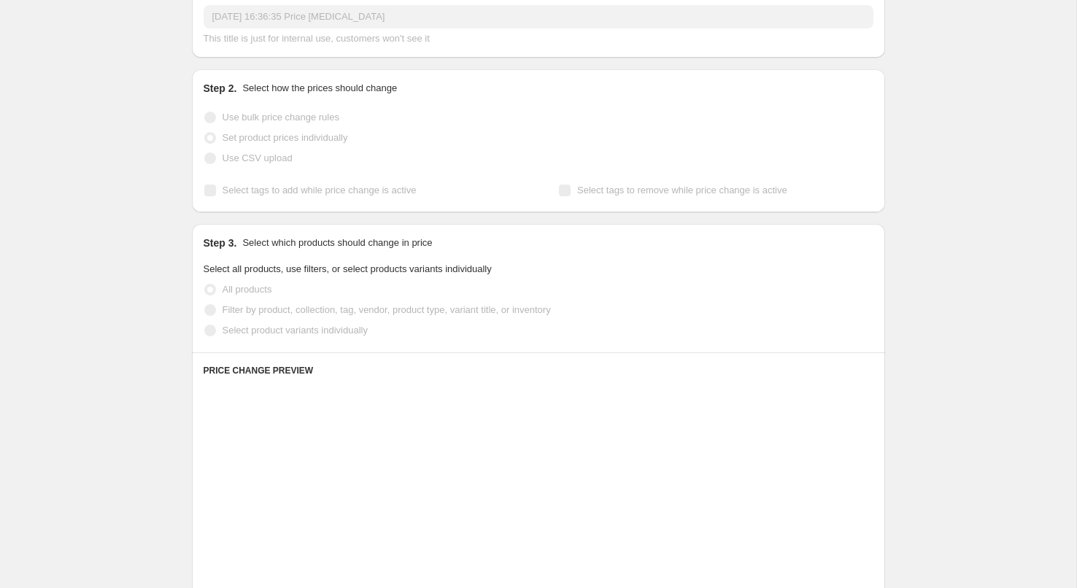
scroll to position [92, 0]
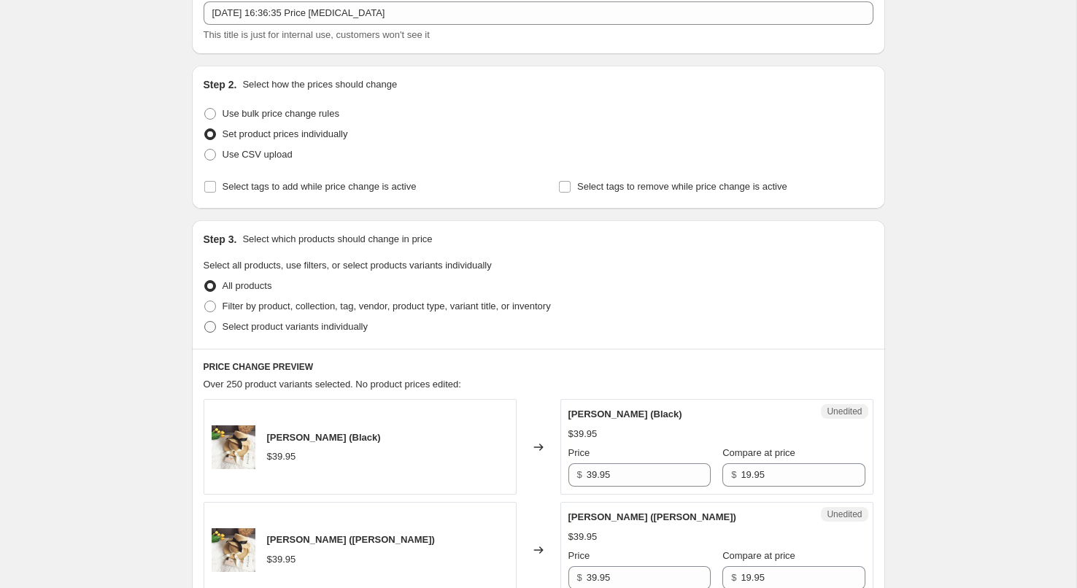
click at [290, 333] on span "Select product variants individually" at bounding box center [295, 327] width 145 height 15
click at [205, 322] on input "Select product variants individually" at bounding box center [204, 321] width 1 height 1
radio input "true"
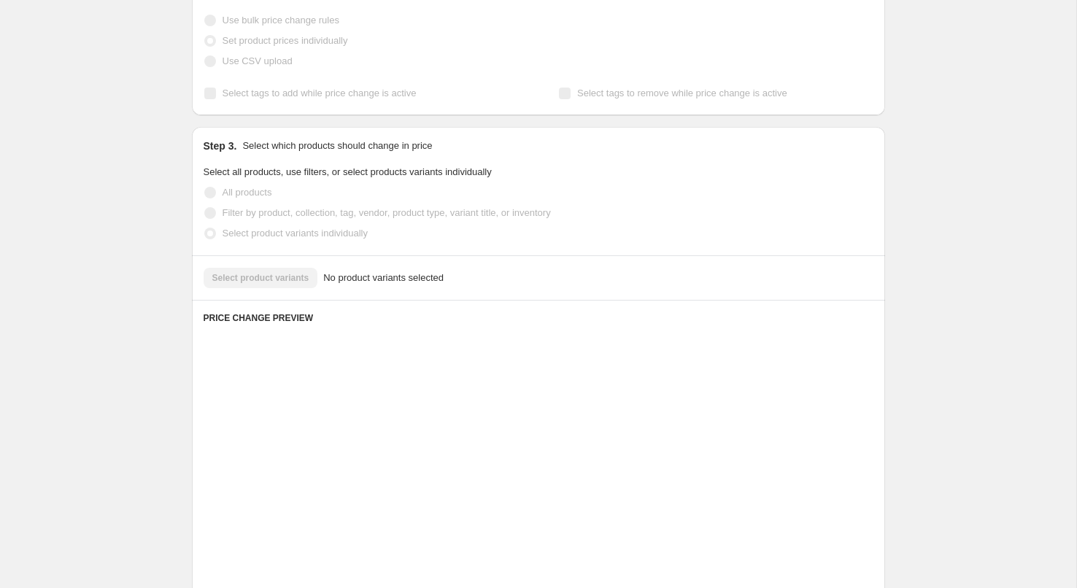
scroll to position [195, 0]
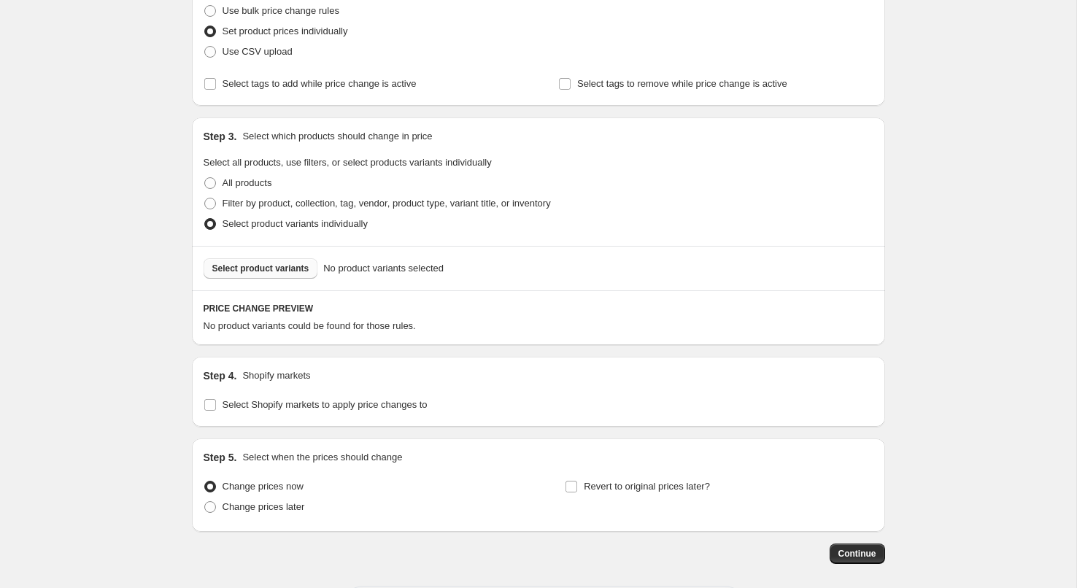
click at [258, 258] on button "Select product variants" at bounding box center [261, 268] width 115 height 20
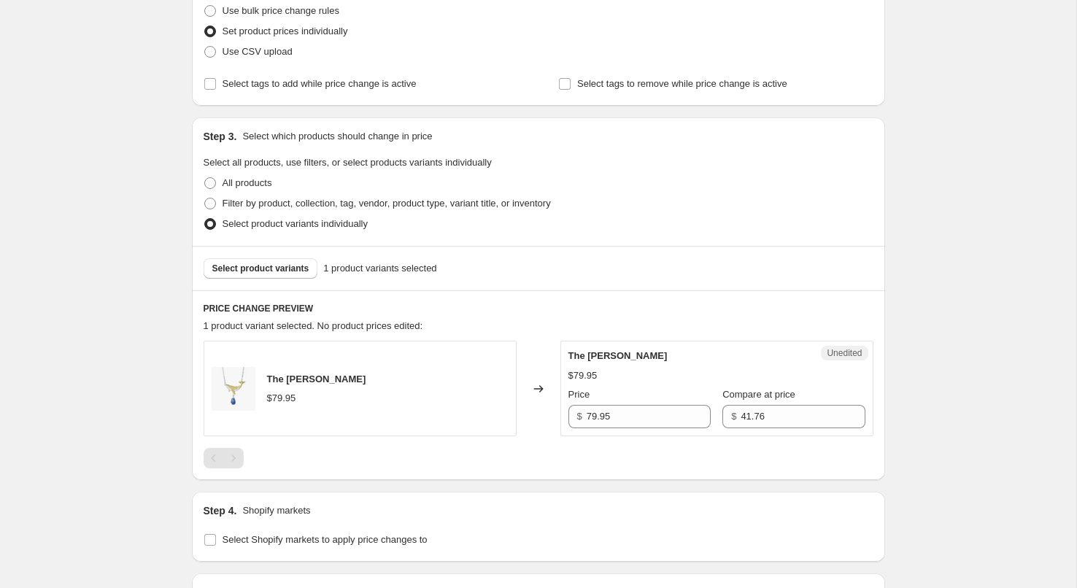
scroll to position [378, 0]
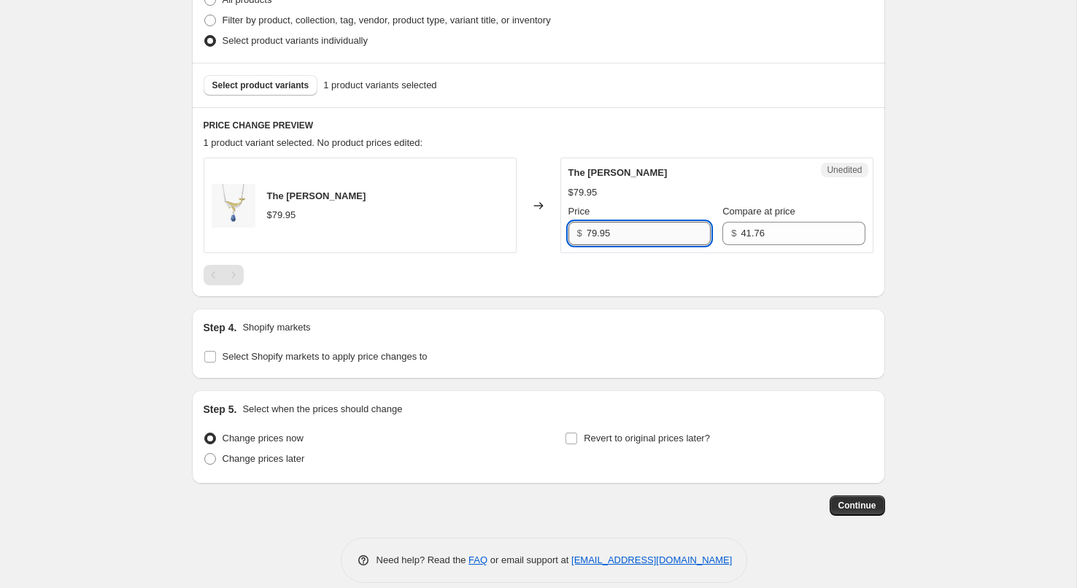
click at [621, 235] on input "79.95" at bounding box center [649, 233] width 124 height 23
type input "49.95"
click at [327, 359] on div "Step 1. Optionally give your price [MEDICAL_DATA] a title (eg "March 30% off sa…" at bounding box center [532, 91] width 705 height 850
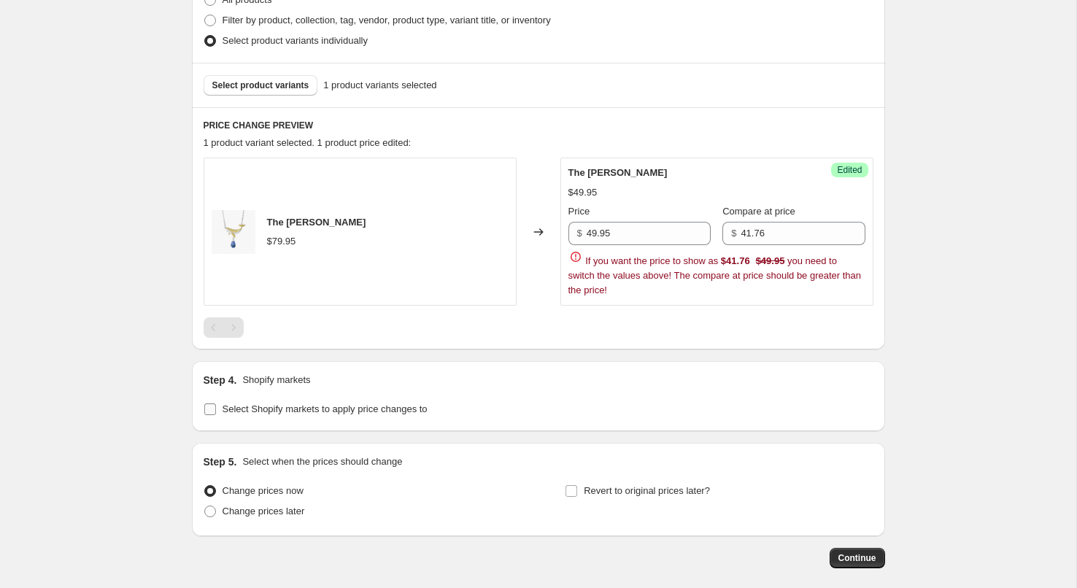
click at [274, 414] on span "Select Shopify markets to apply price changes to" at bounding box center [325, 409] width 205 height 11
click at [216, 414] on input "Select Shopify markets to apply price changes to" at bounding box center [210, 410] width 12 height 12
checkbox input "true"
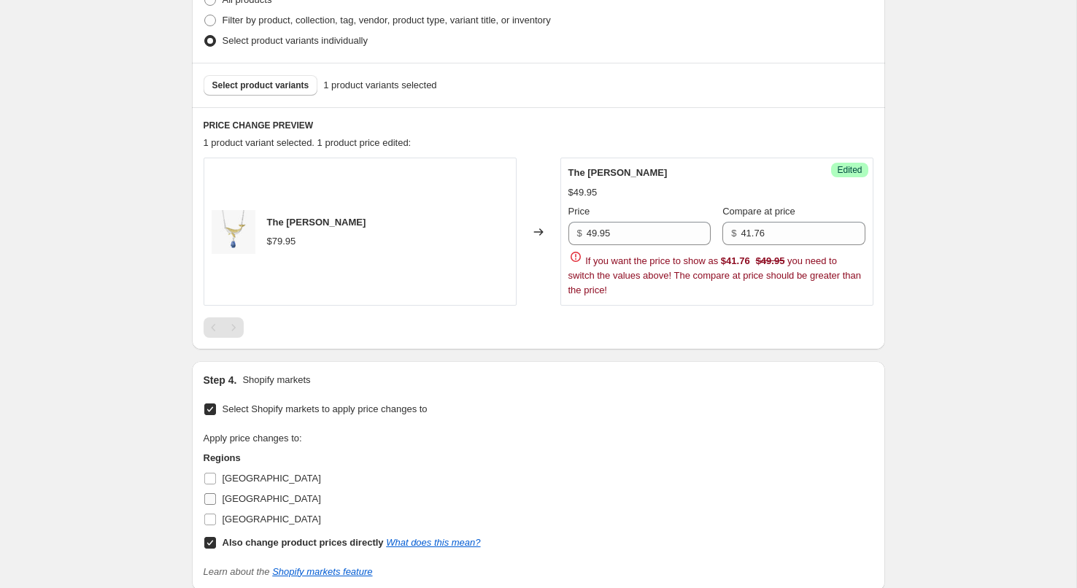
click at [240, 495] on span "[GEOGRAPHIC_DATA]" at bounding box center [272, 498] width 99 height 11
click at [216, 495] on input "[GEOGRAPHIC_DATA]" at bounding box center [210, 499] width 12 height 12
checkbox input "true"
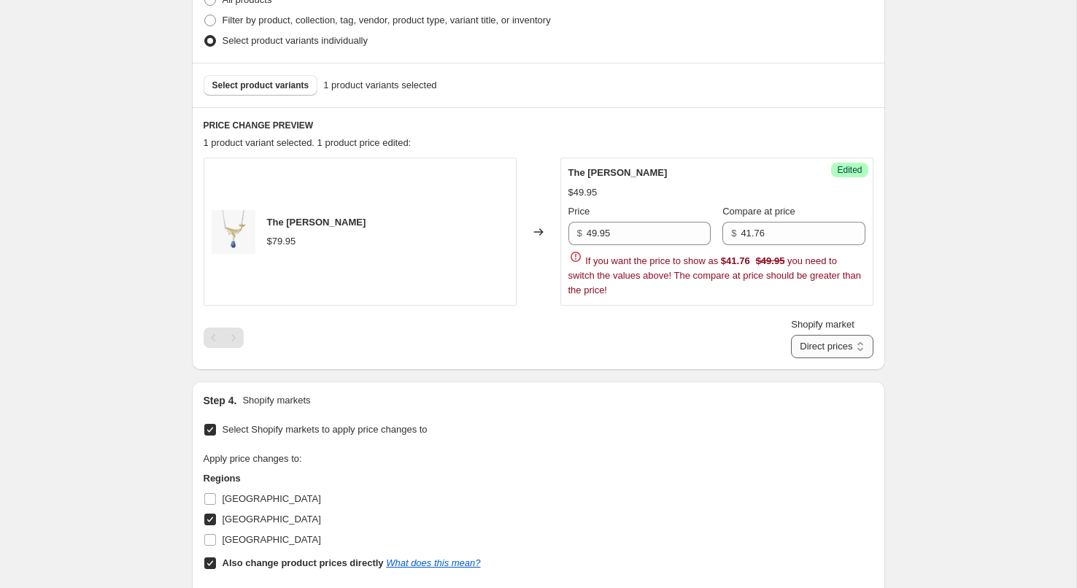
click at [827, 347] on select "Direct prices [GEOGRAPHIC_DATA]" at bounding box center [832, 346] width 82 height 23
select select "13713080540"
click at [791, 358] on select "Direct prices [GEOGRAPHIC_DATA]" at bounding box center [832, 346] width 82 height 23
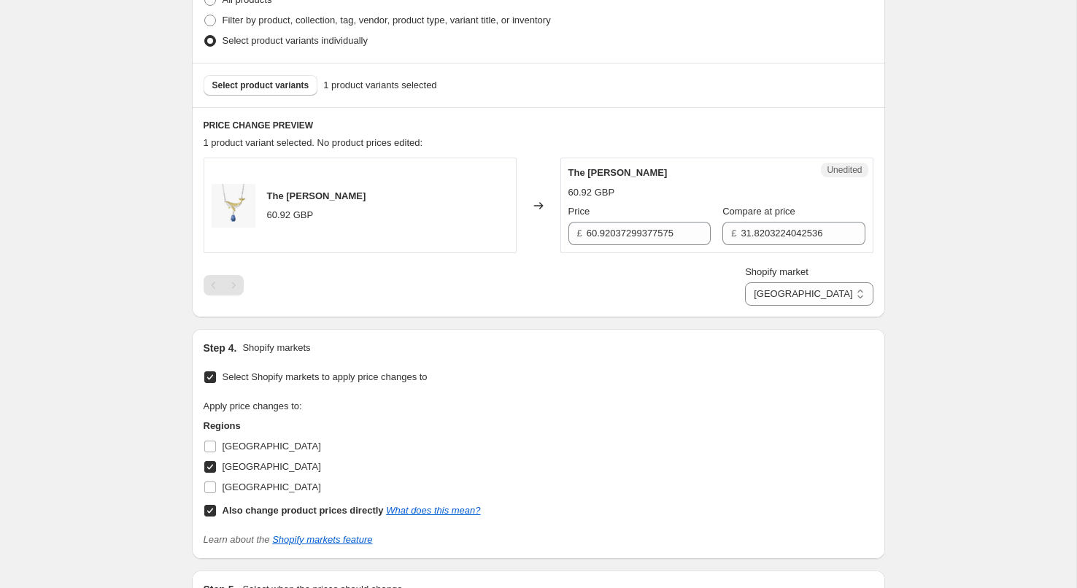
click at [660, 246] on div "Unedited The [PERSON_NAME] 60.92 GBP Price £ 60.92037299377575 Compare at price…" at bounding box center [716, 206] width 313 height 96
click at [652, 236] on input "60.92037299377575" at bounding box center [649, 233] width 124 height 23
type input "49.95"
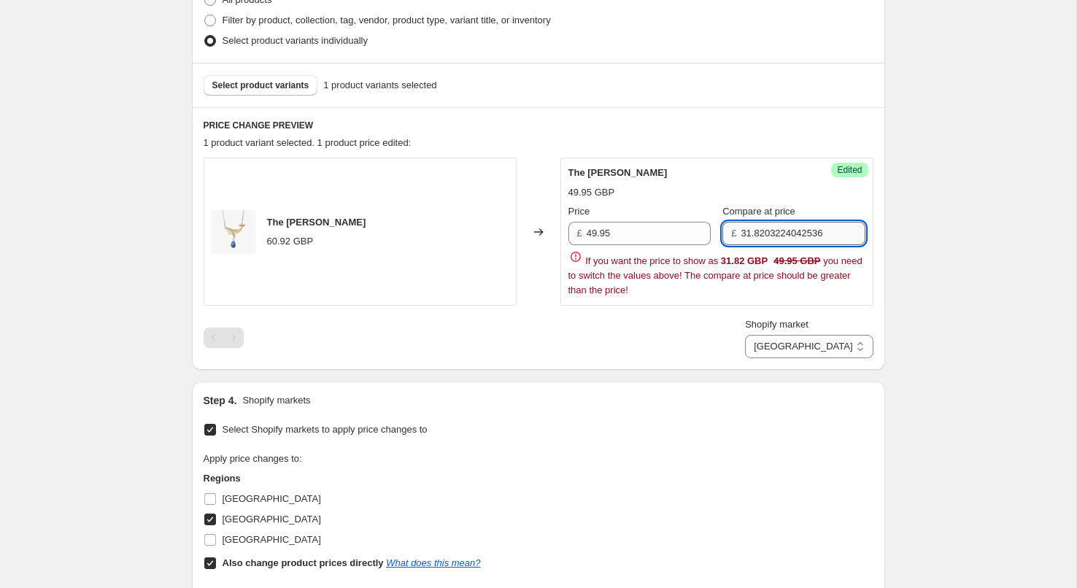
click at [798, 228] on input "31.8203224042536" at bounding box center [803, 233] width 124 height 23
click at [1000, 279] on div "Create new price [MEDICAL_DATA]. This page is ready Create new price [MEDICAL_D…" at bounding box center [538, 230] width 1076 height 1216
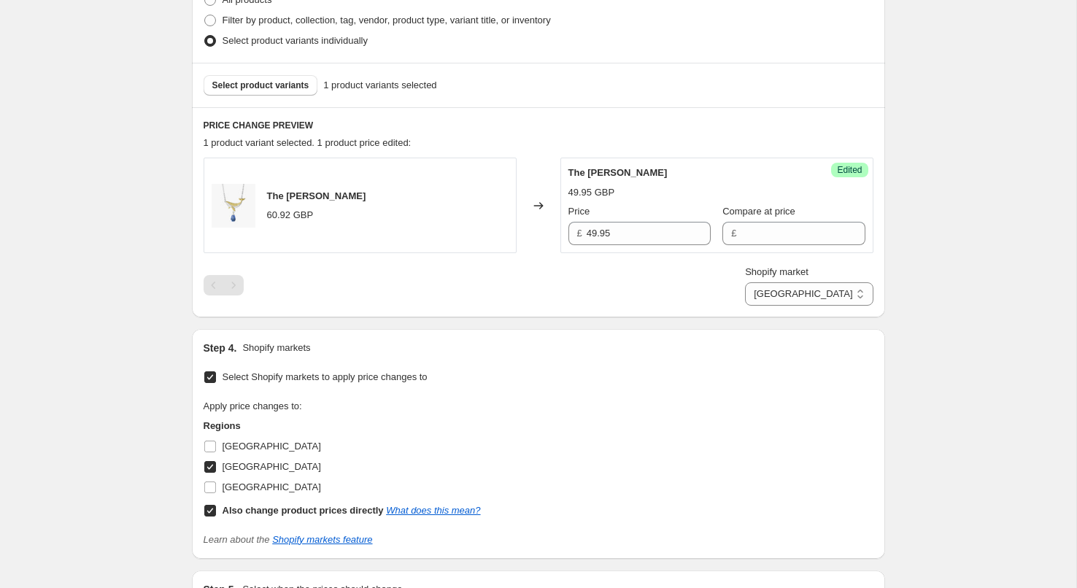
scroll to position [574, 0]
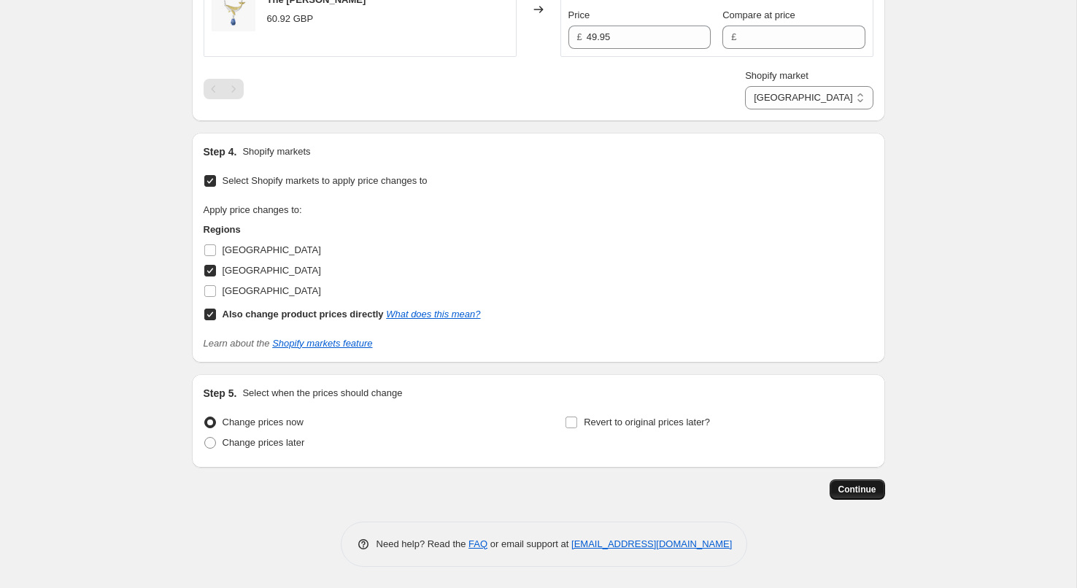
click at [849, 499] on button "Continue" at bounding box center [857, 489] width 55 height 20
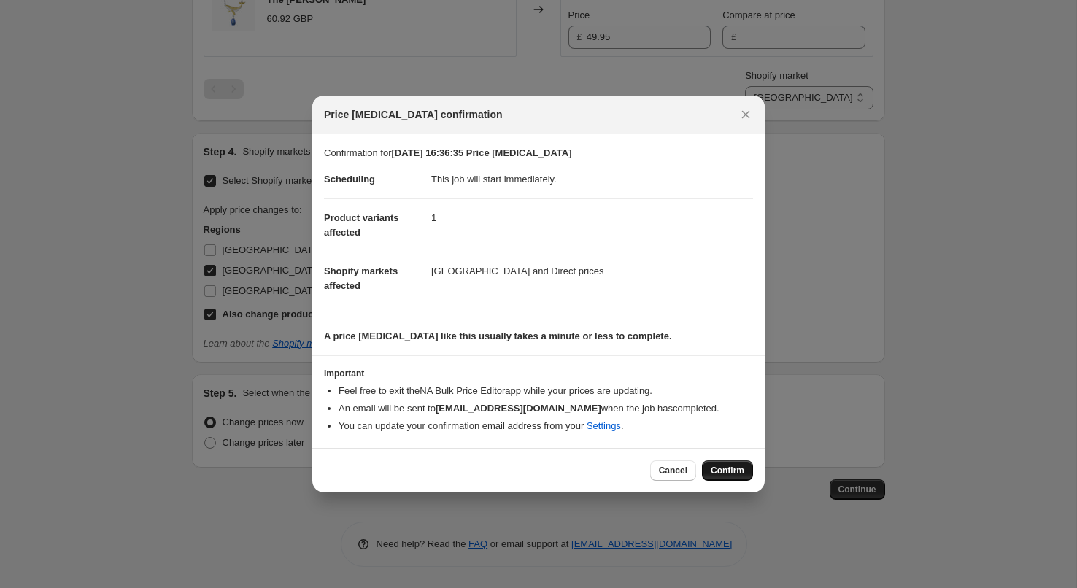
click at [728, 472] on span "Confirm" at bounding box center [728, 471] width 34 height 12
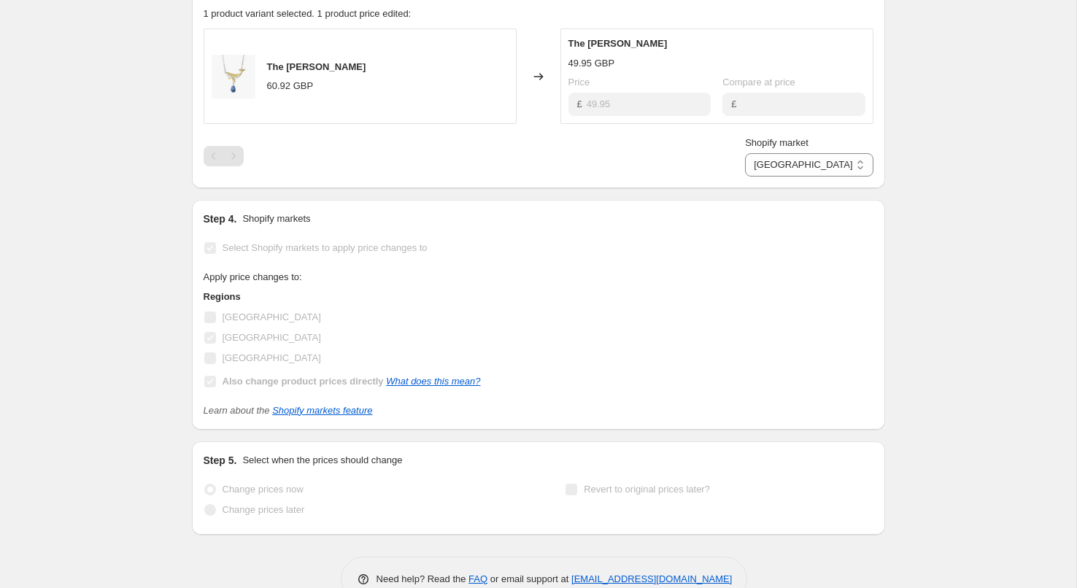
select select "13713080540"
